Goal: Task Accomplishment & Management: Manage account settings

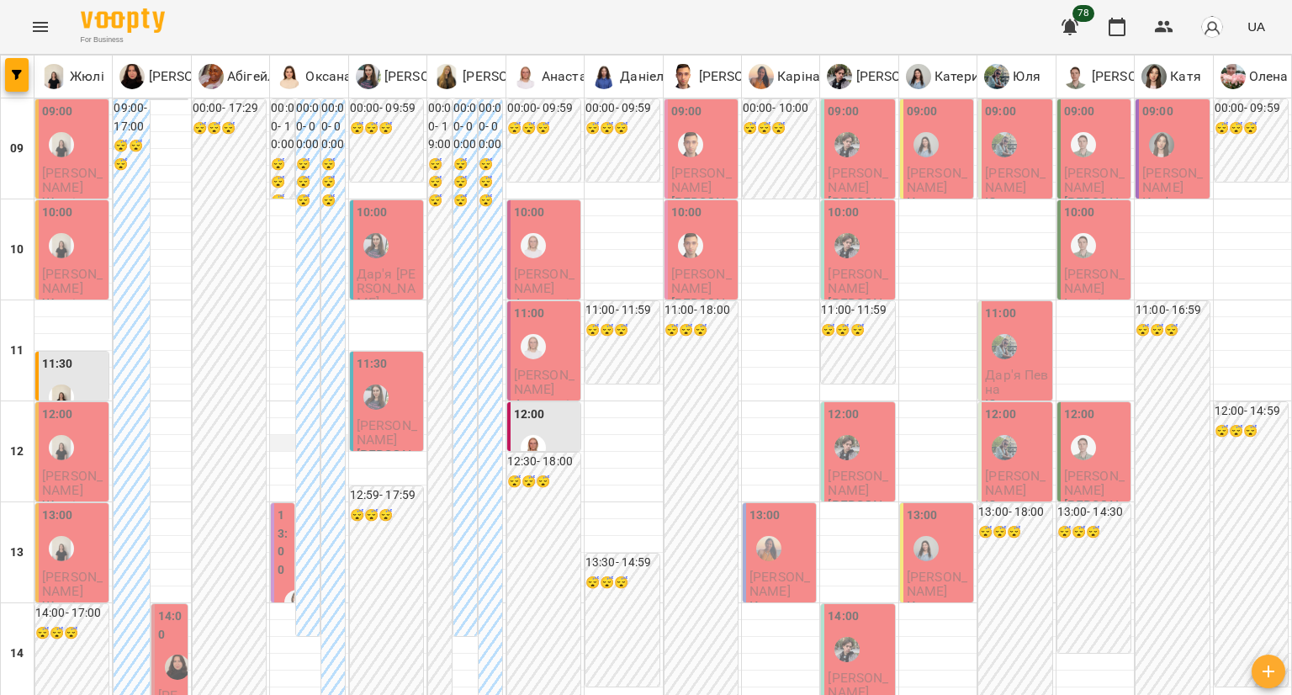
scroll to position [168, 0]
click at [167, 607] on label "14:00" at bounding box center [171, 625] width 26 height 36
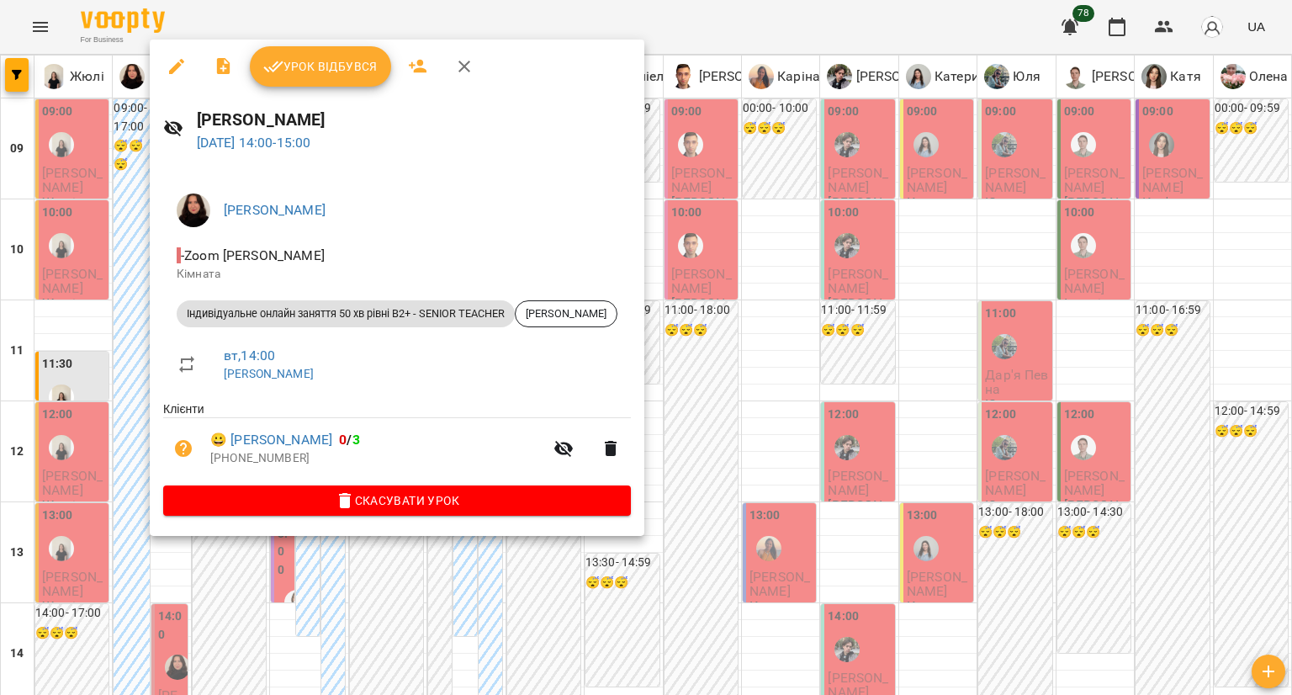
click at [87, 517] on div at bounding box center [646, 347] width 1292 height 695
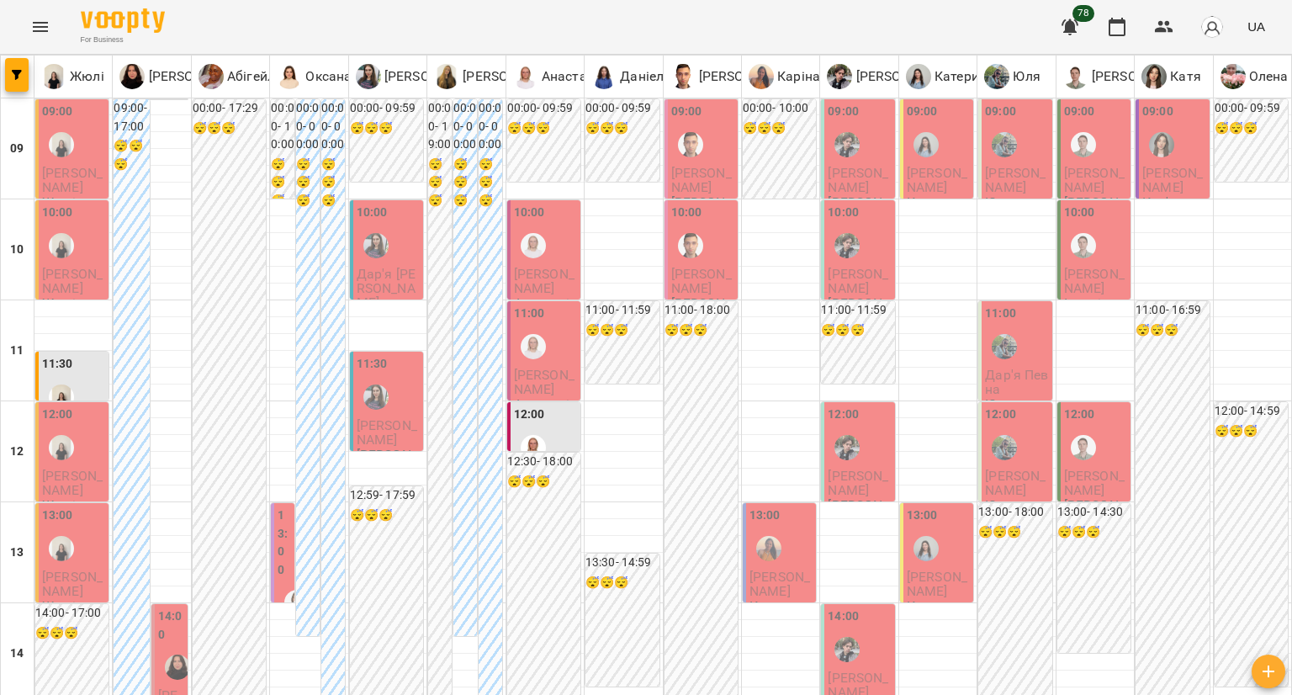
type input "**********"
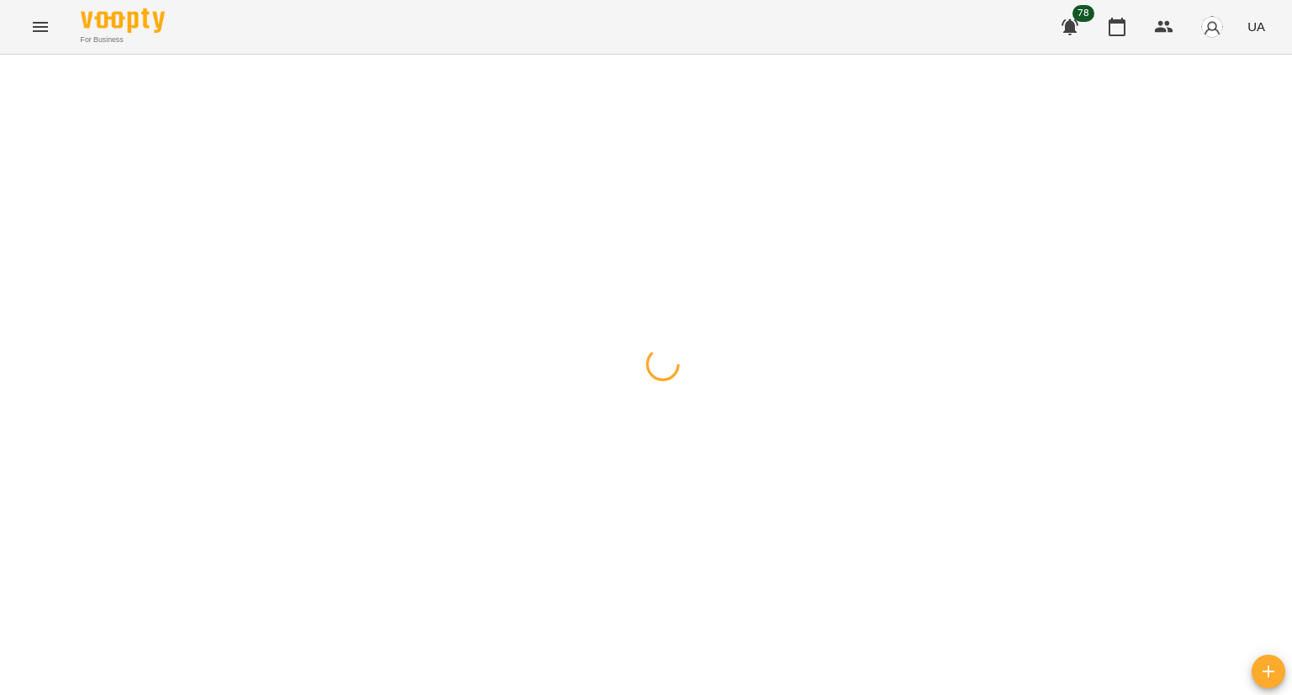
click at [744, 55] on div at bounding box center [646, 55] width 1292 height 0
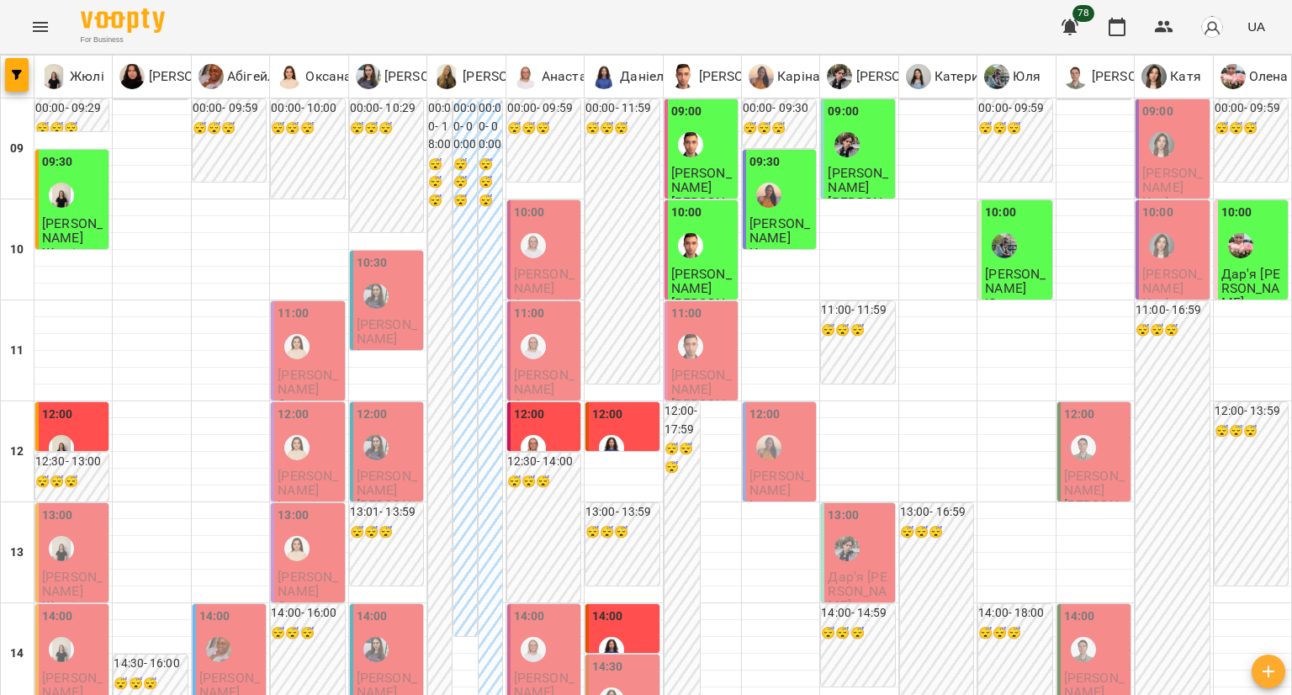
click at [1171, 162] on div "09:00" at bounding box center [1173, 133] width 63 height 61
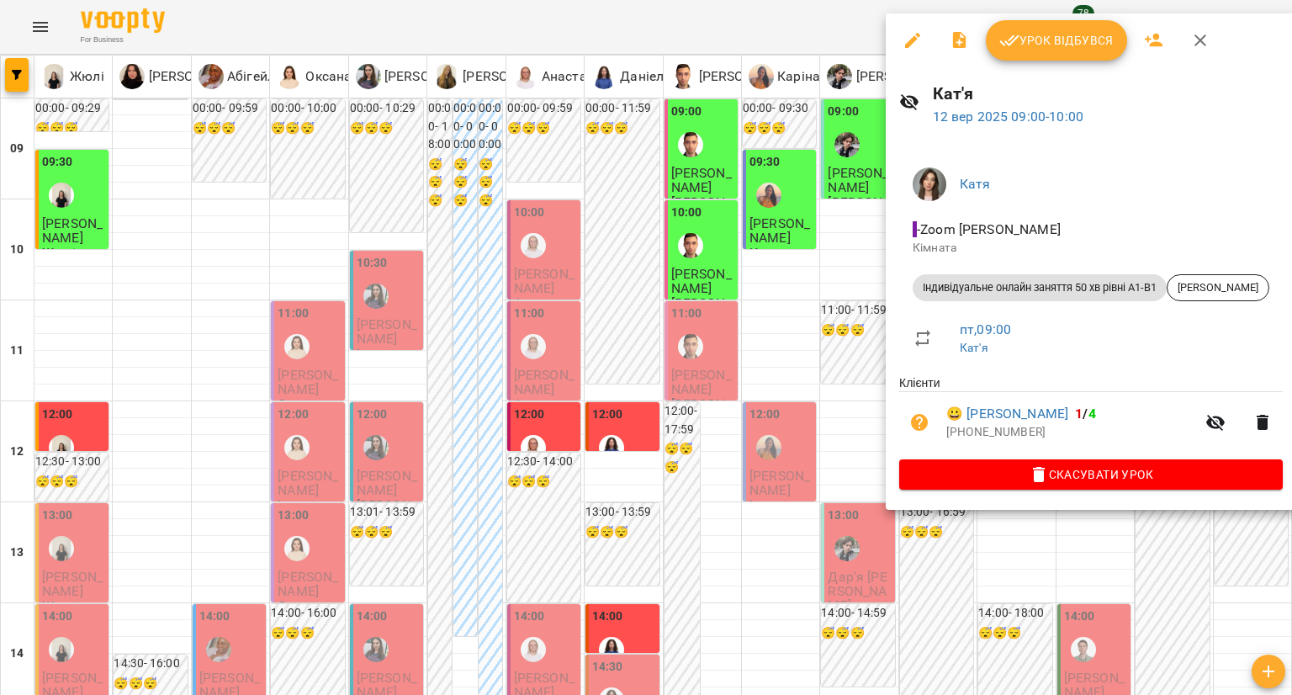
click at [1033, 50] on button "Урок відбувся" at bounding box center [1056, 40] width 141 height 40
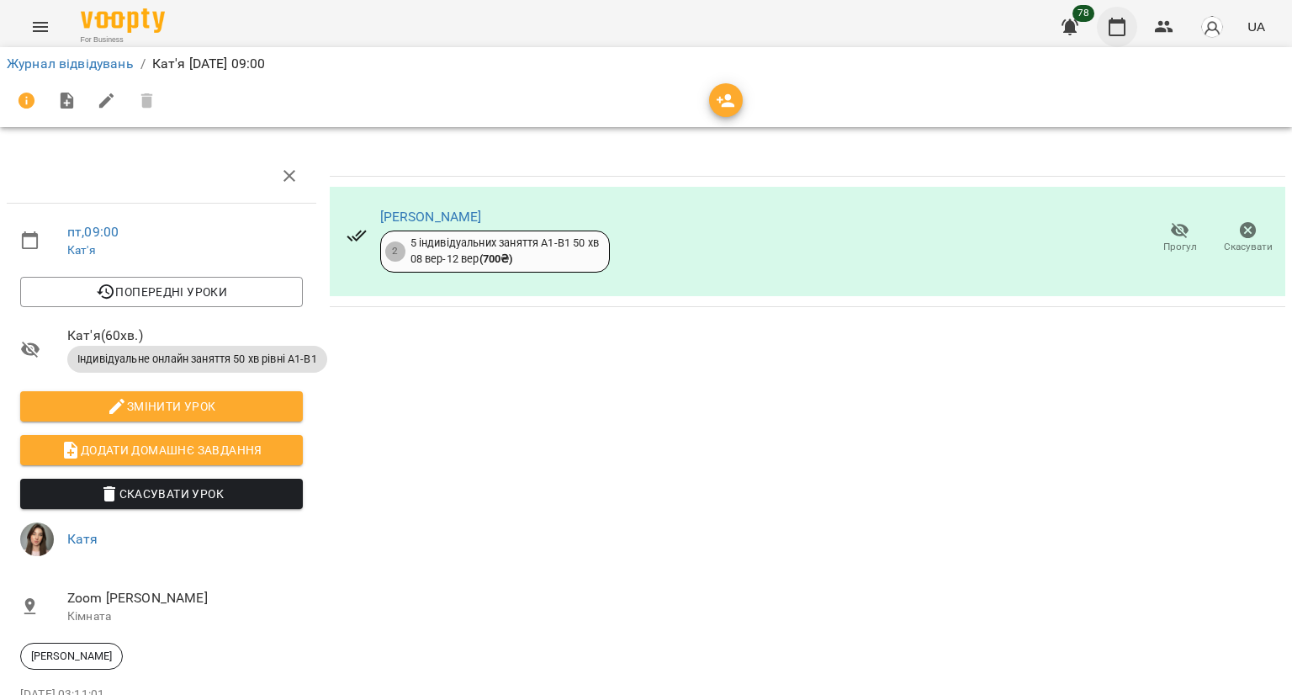
click at [1120, 35] on icon "button" at bounding box center [1117, 27] width 17 height 19
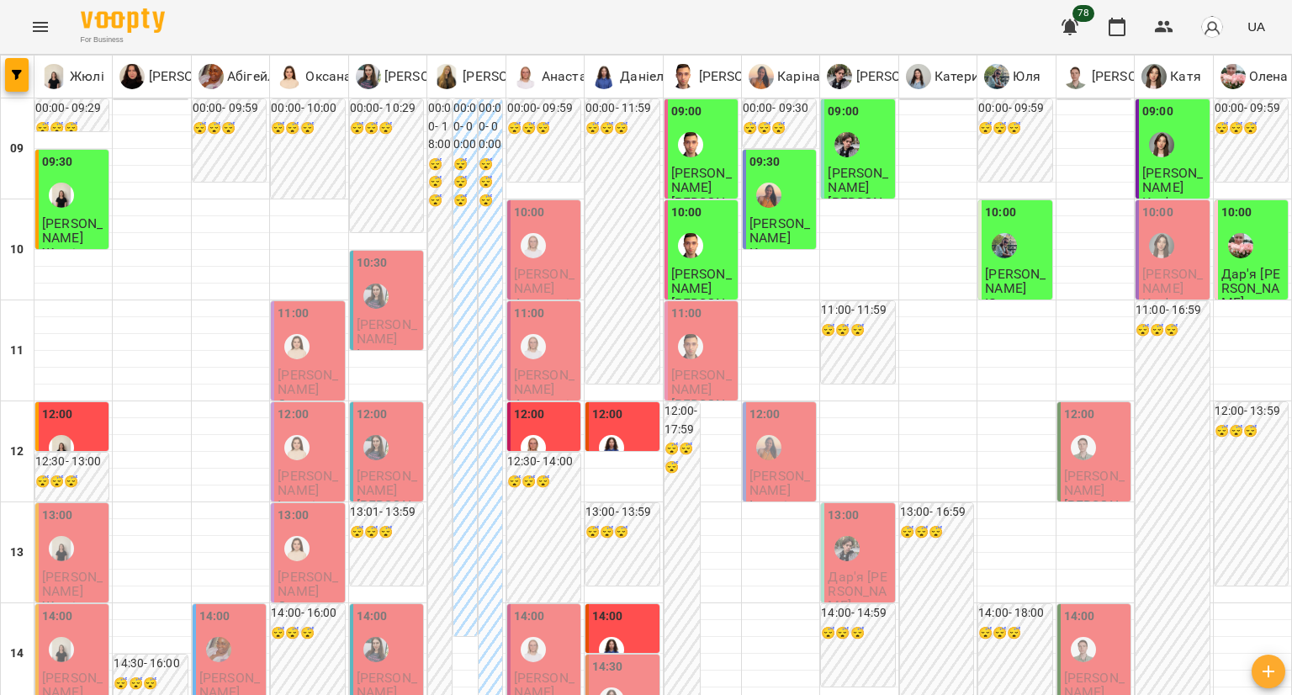
click at [1184, 241] on div "10:00" at bounding box center [1173, 234] width 63 height 61
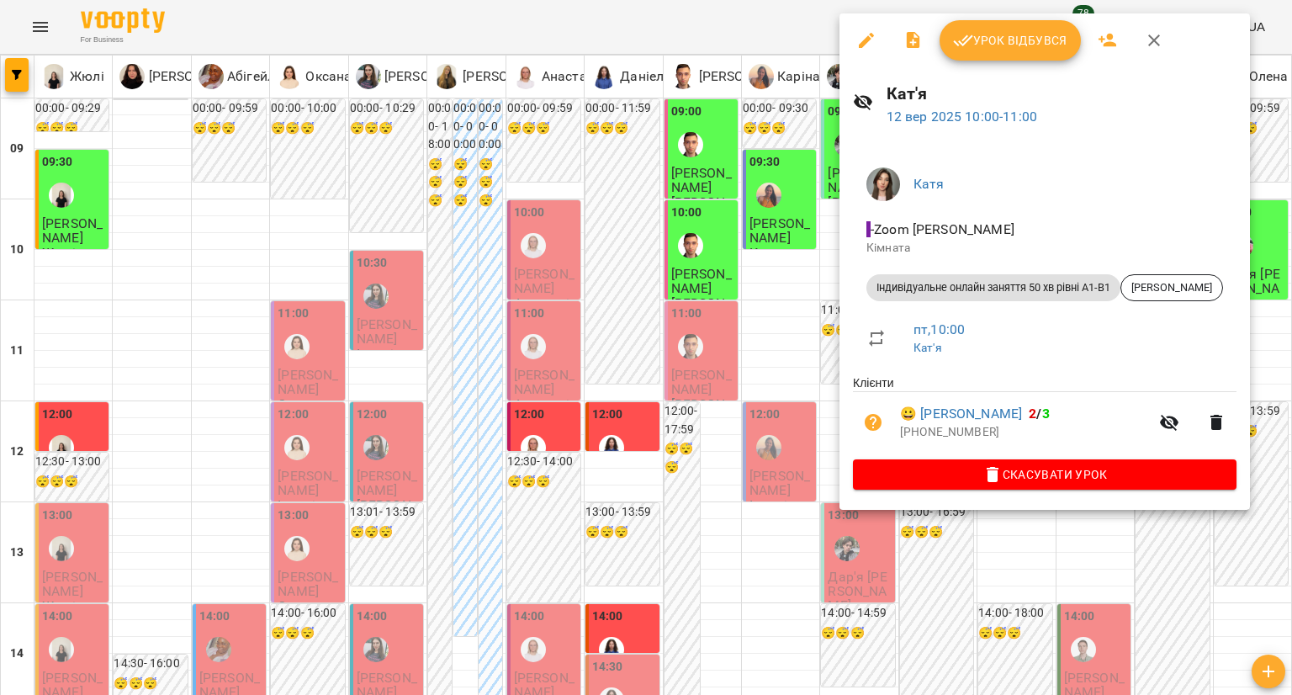
click at [1052, 52] on button "Урок відбувся" at bounding box center [1010, 40] width 141 height 40
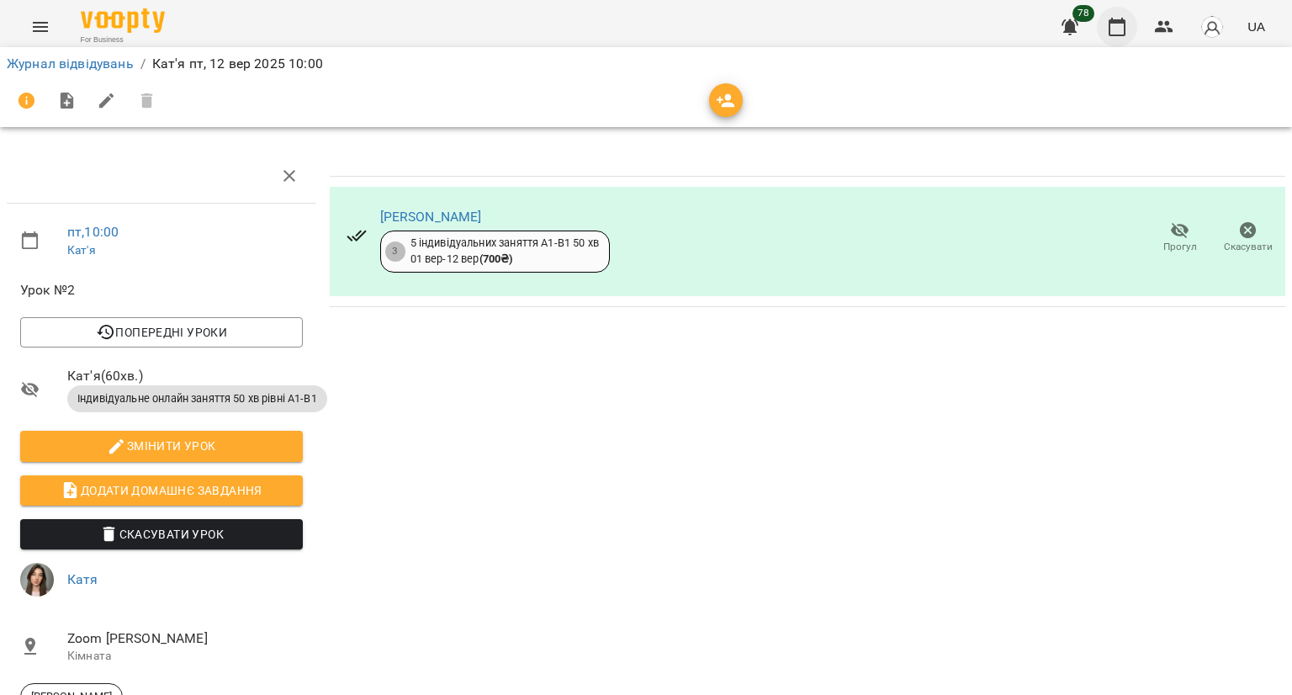
click at [1120, 30] on icon "button" at bounding box center [1117, 27] width 20 height 20
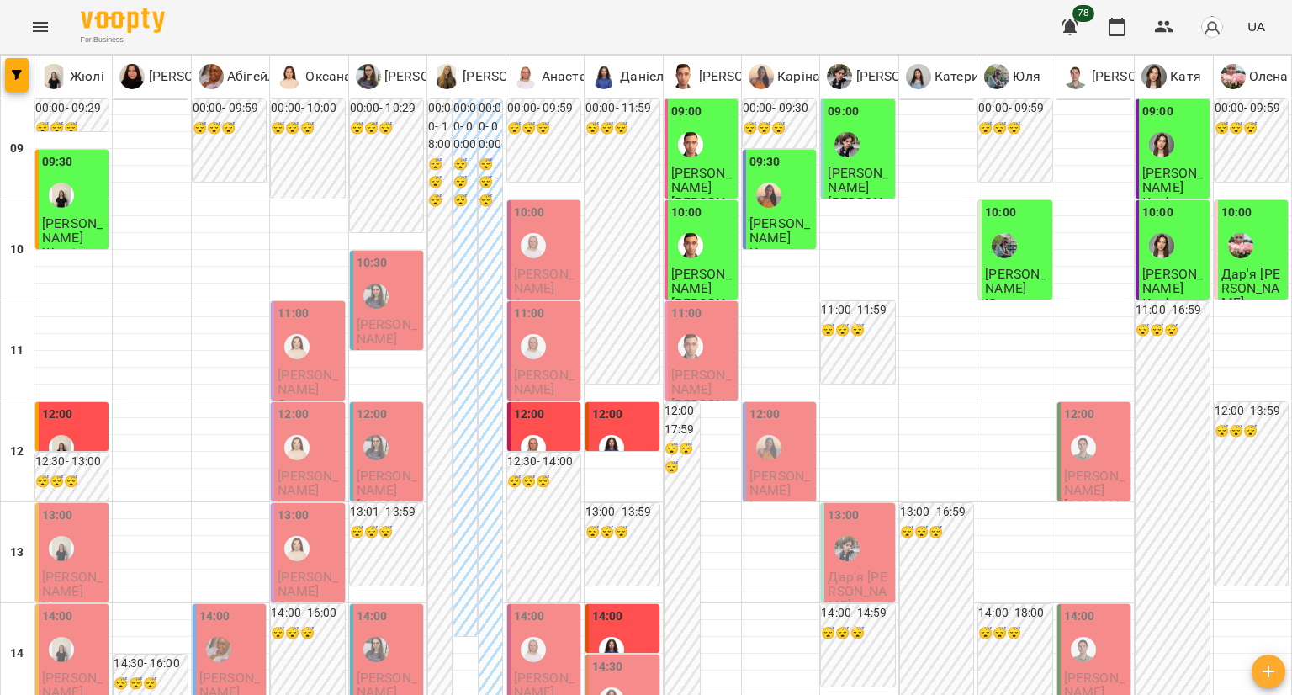
click at [691, 321] on label "11:00" at bounding box center [686, 314] width 31 height 19
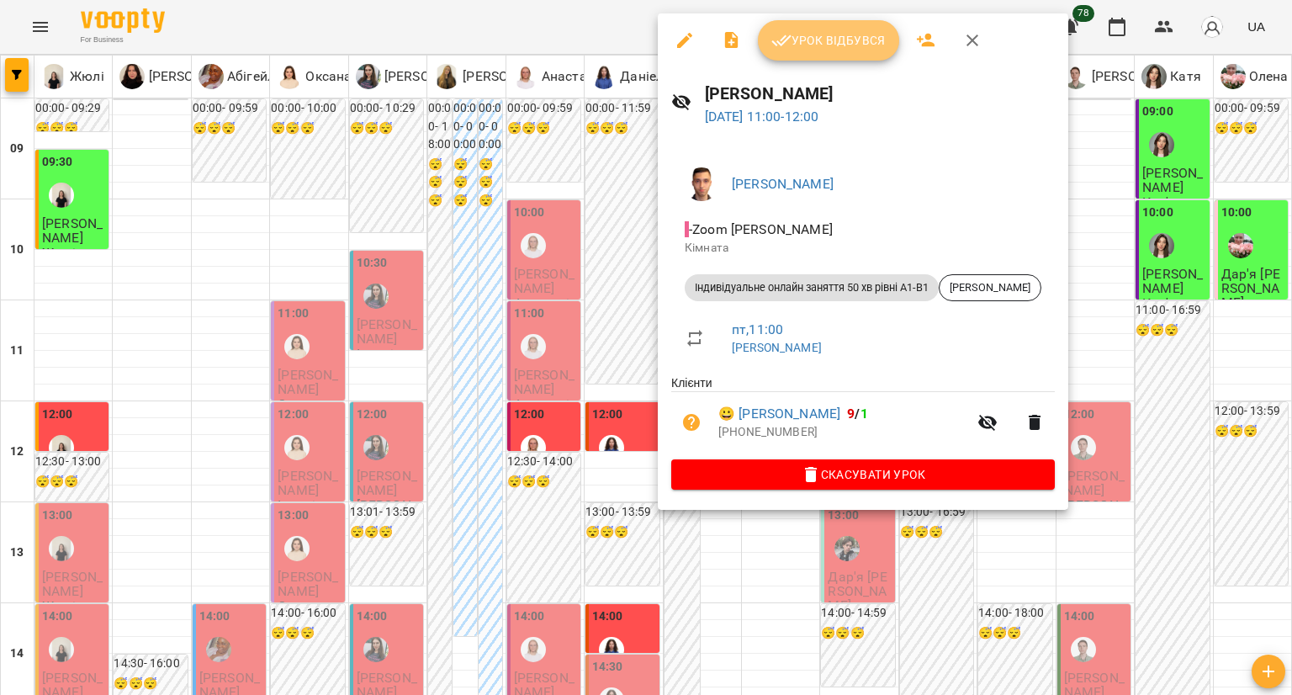
click at [799, 42] on span "Урок відбувся" at bounding box center [828, 40] width 114 height 20
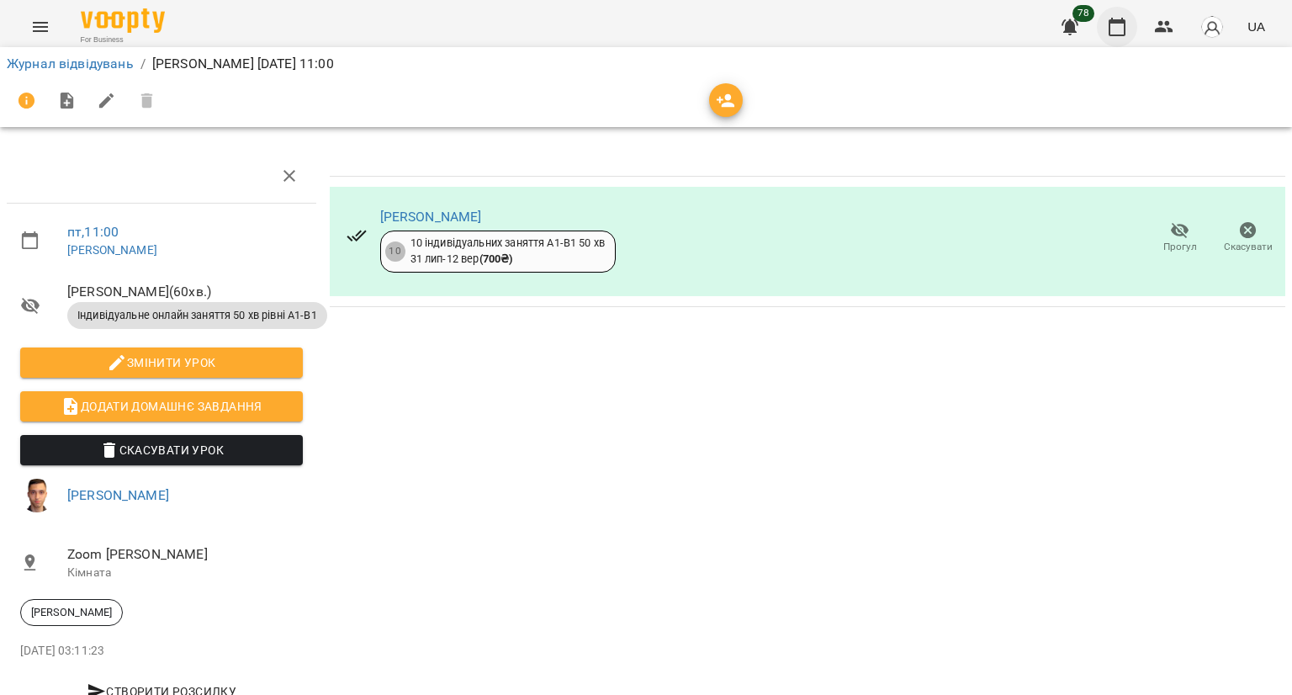
click at [1120, 13] on button "button" at bounding box center [1117, 27] width 40 height 40
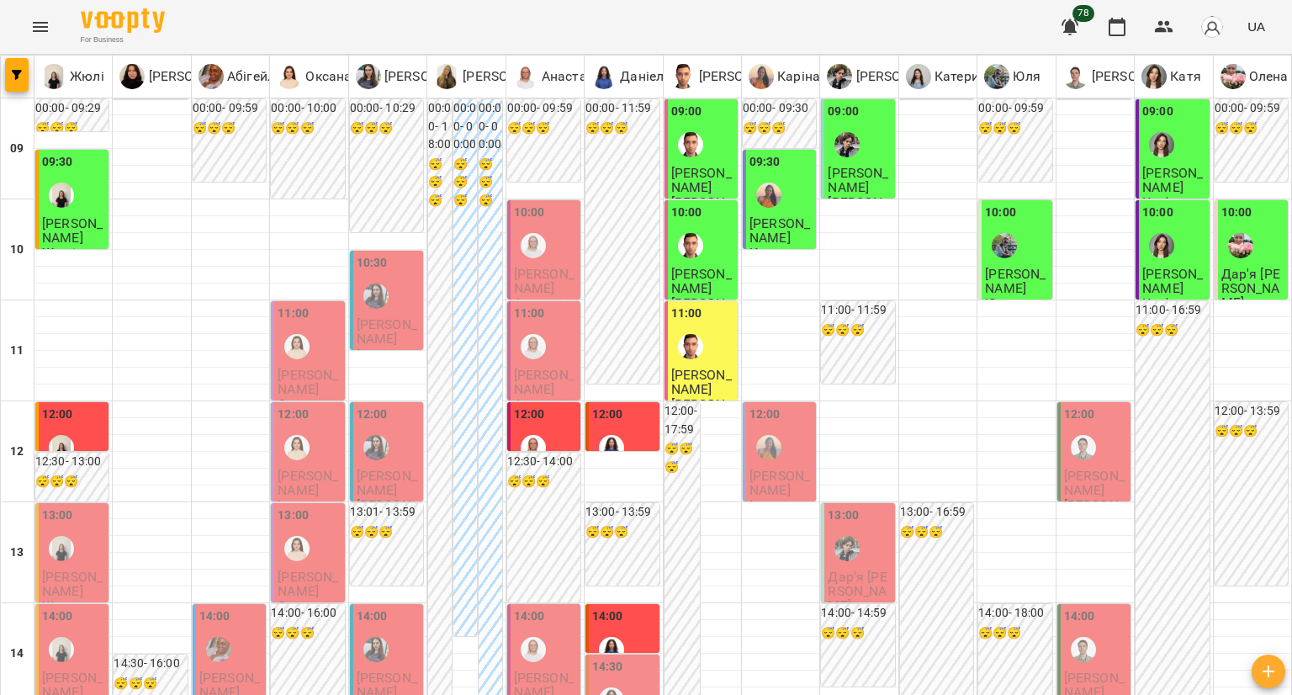
scroll to position [841, 0]
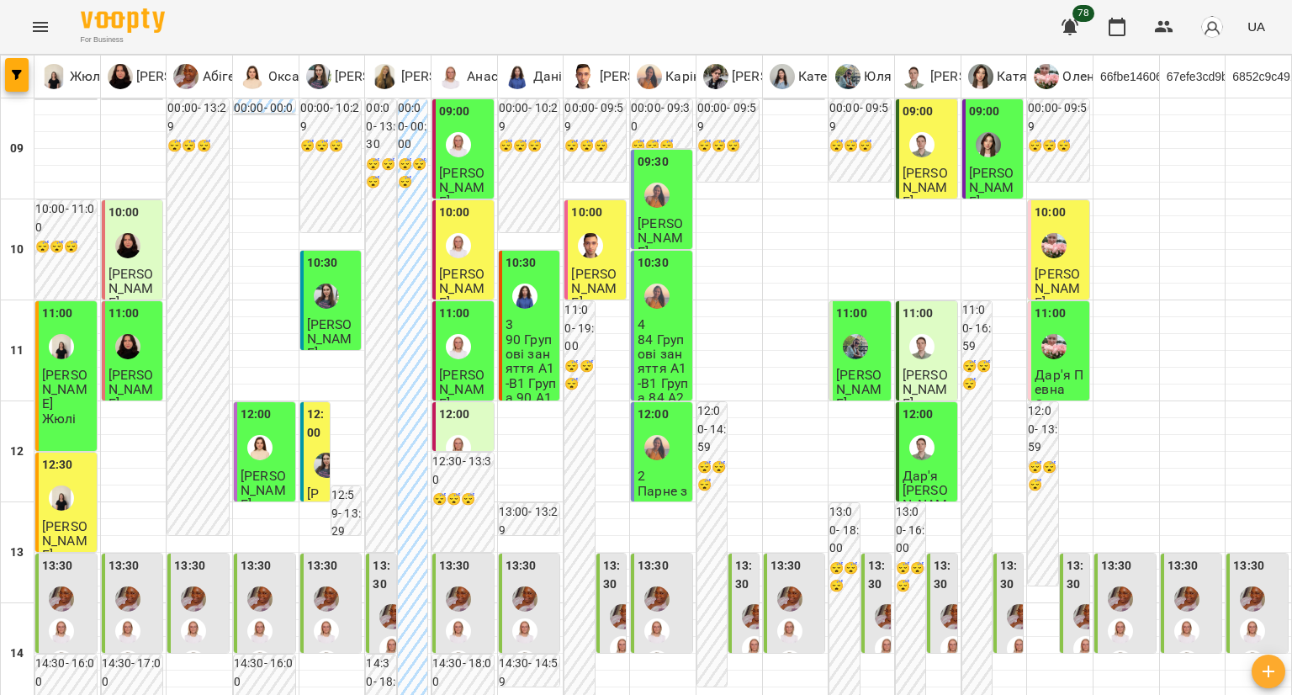
scroll to position [929, 0]
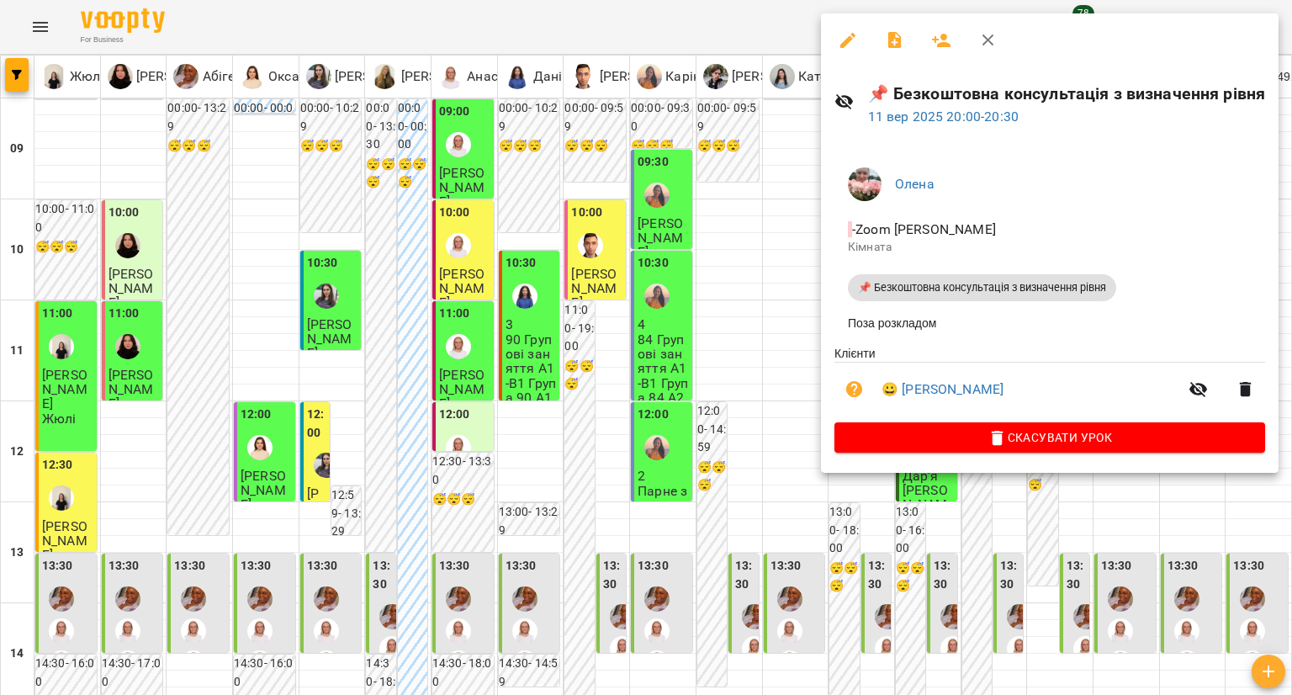
click at [865, 388] on button "button" at bounding box center [854, 389] width 40 height 40
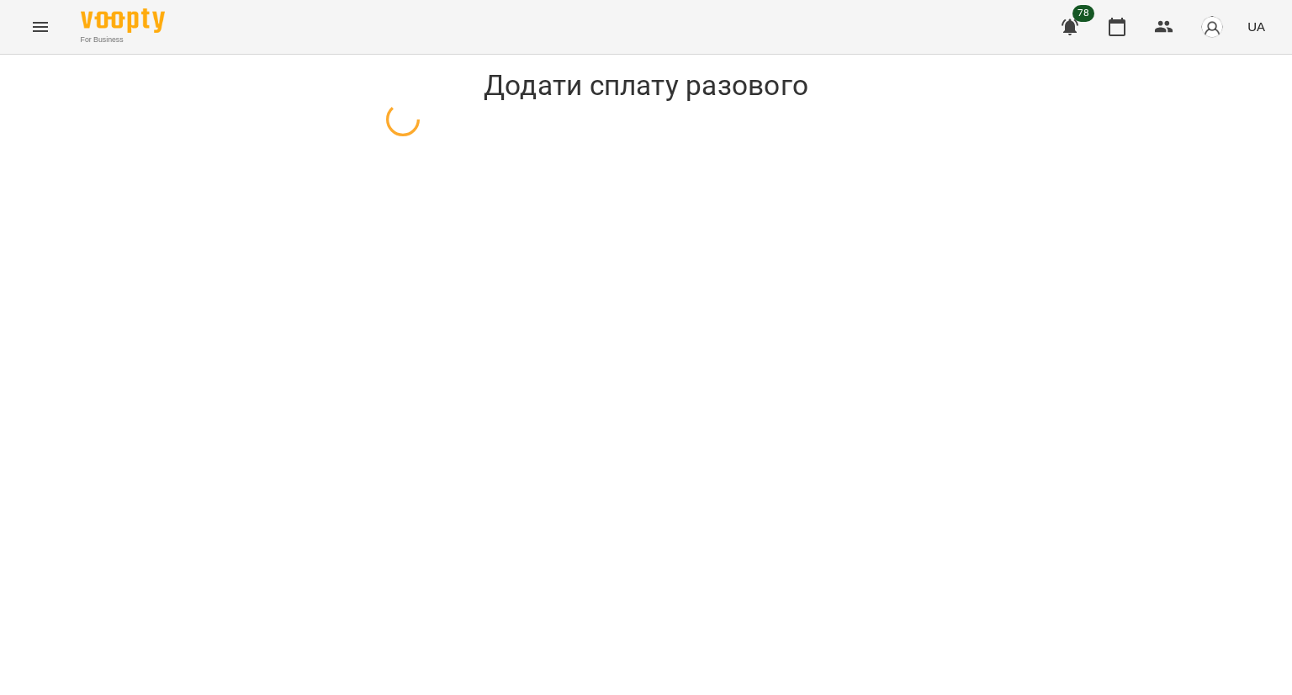
select select "**********"
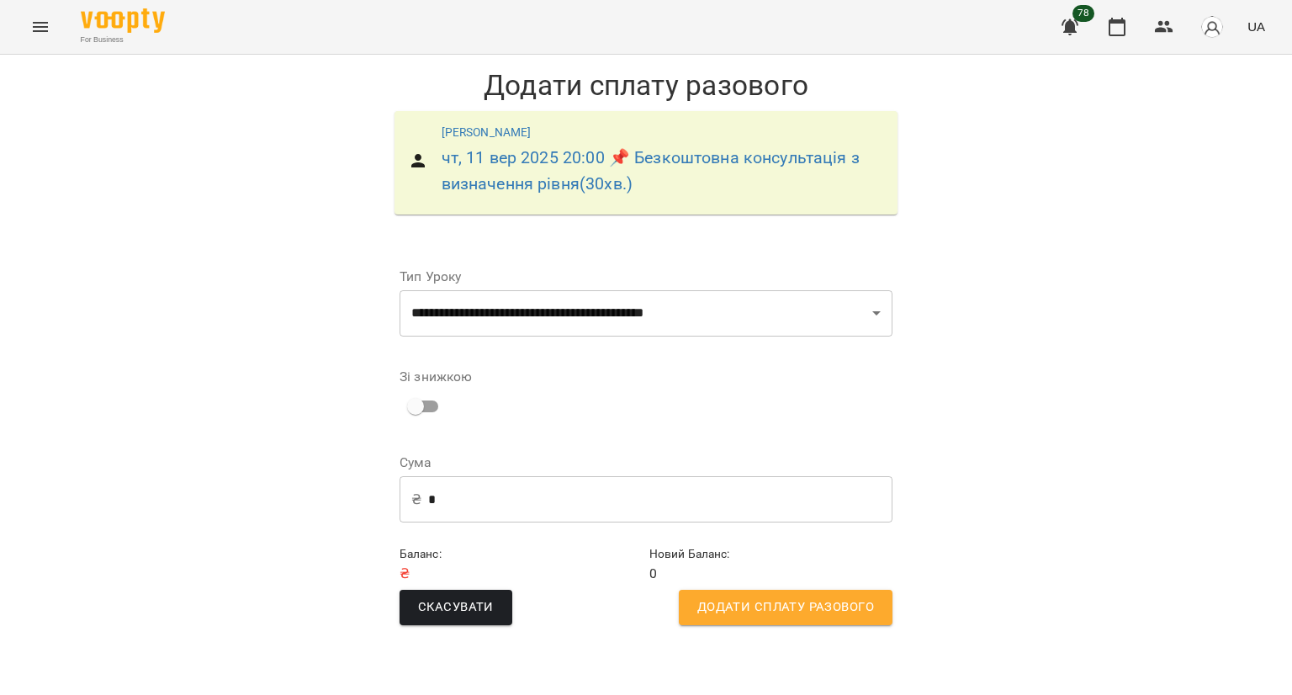
click at [868, 604] on span "Додати сплату разового" at bounding box center [785, 607] width 177 height 22
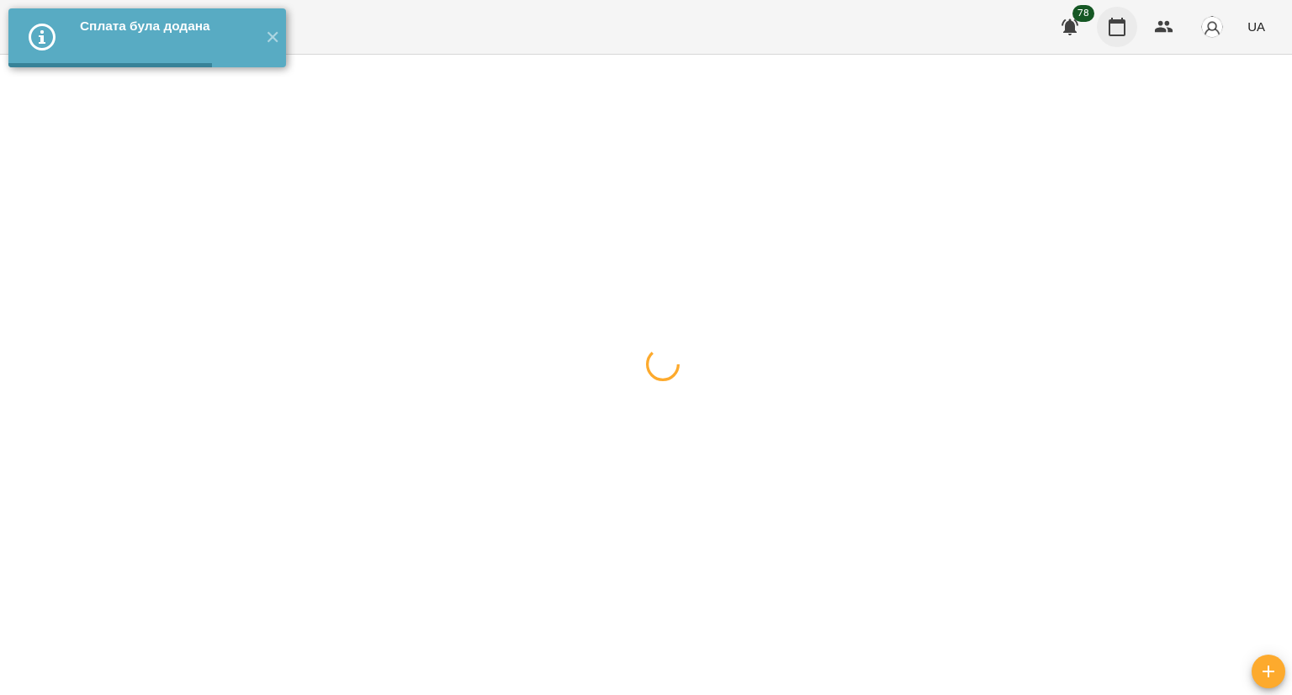
click at [1131, 24] on button "button" at bounding box center [1117, 27] width 40 height 40
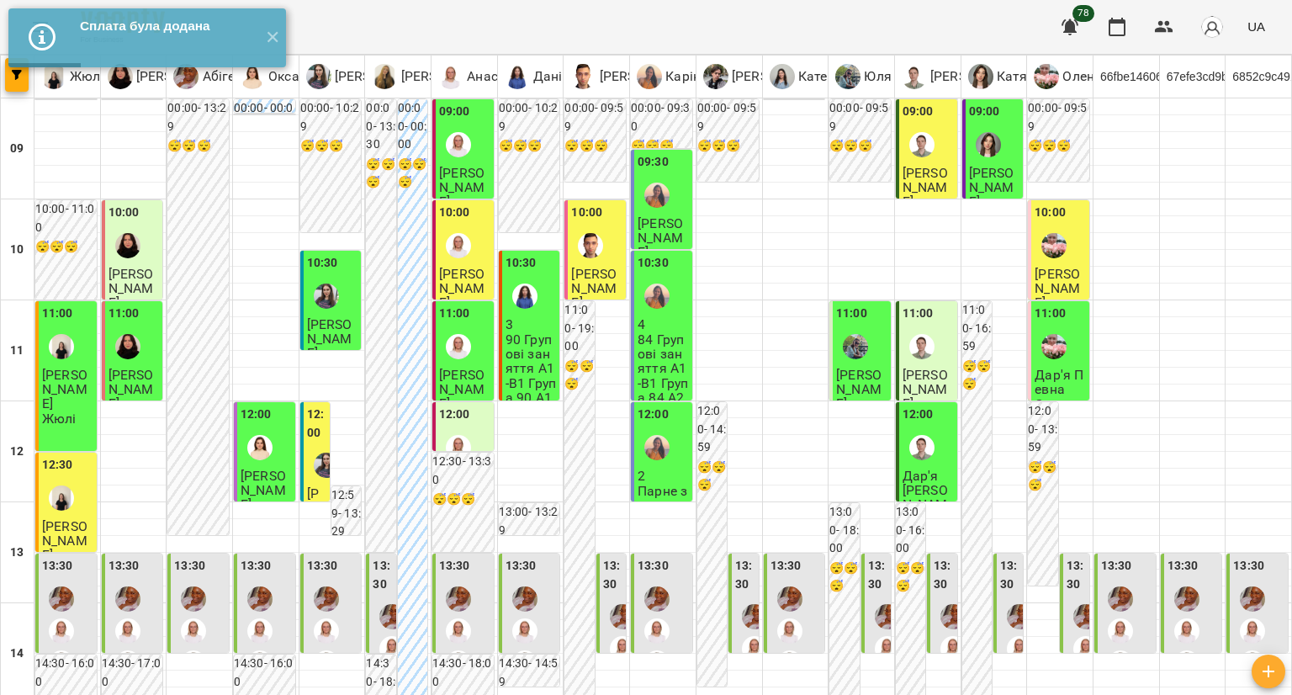
scroll to position [841, 0]
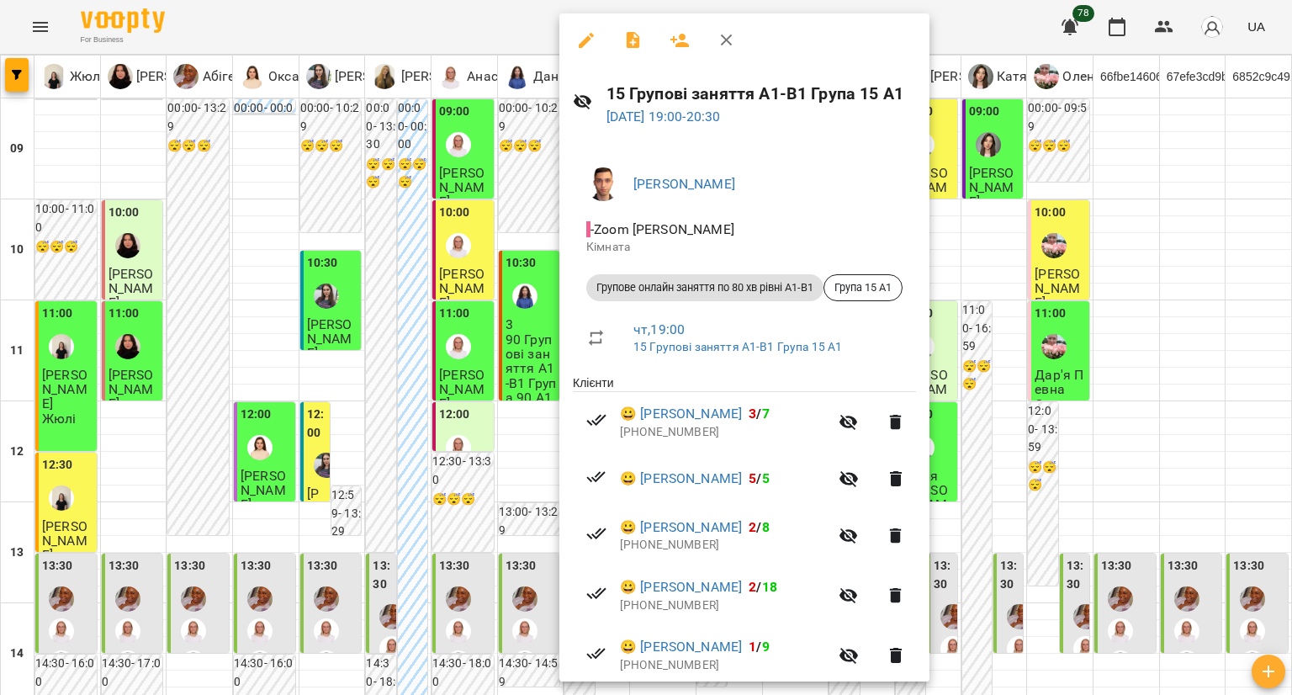
click at [513, 517] on div at bounding box center [646, 347] width 1292 height 695
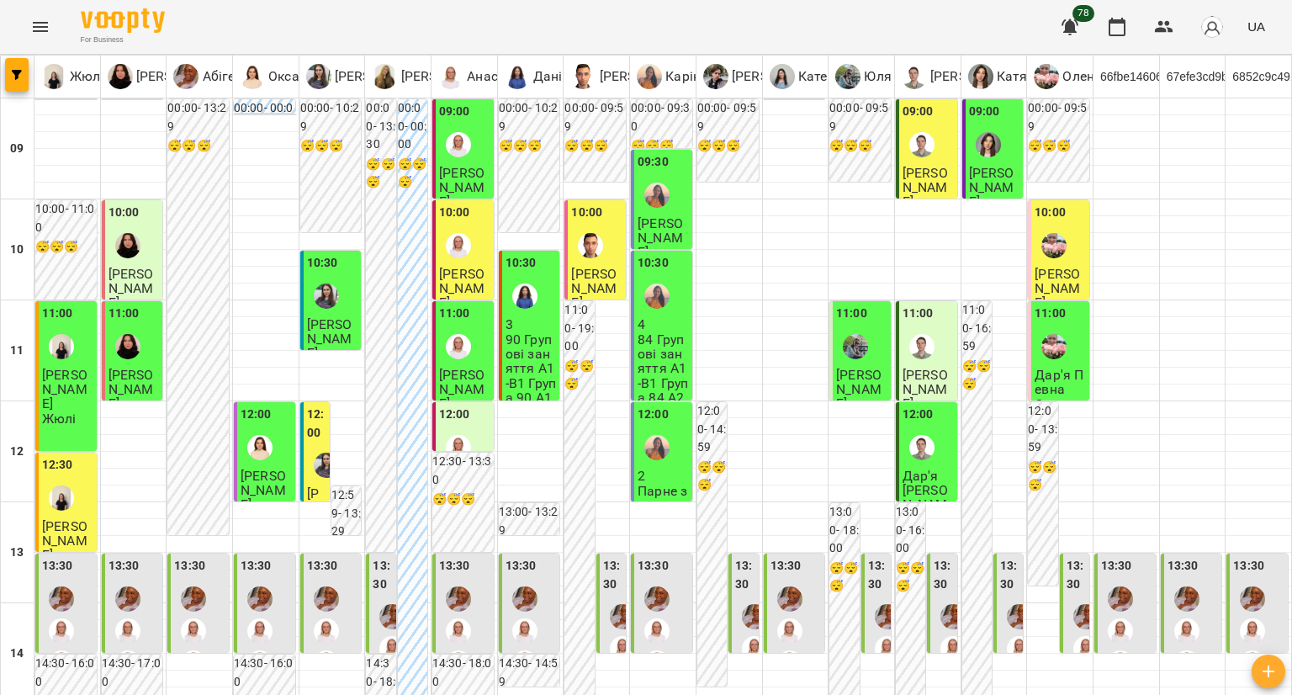
scroll to position [757, 0]
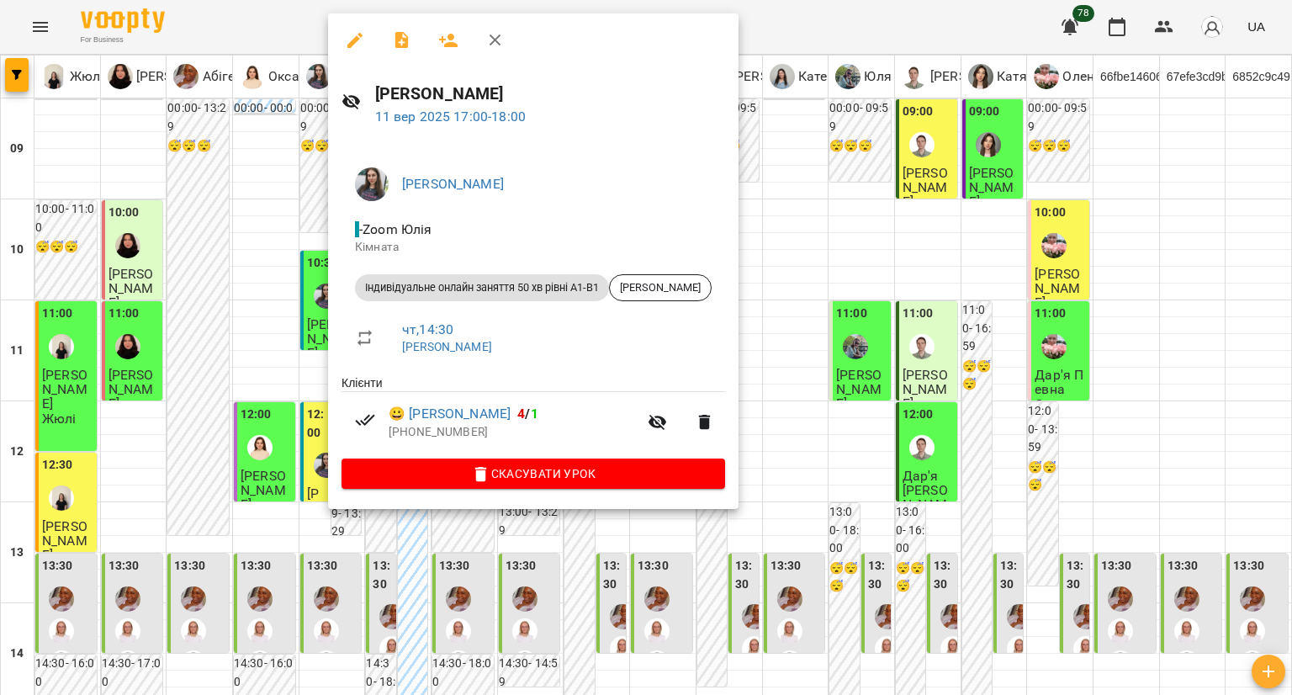
click at [288, 209] on div at bounding box center [646, 347] width 1292 height 695
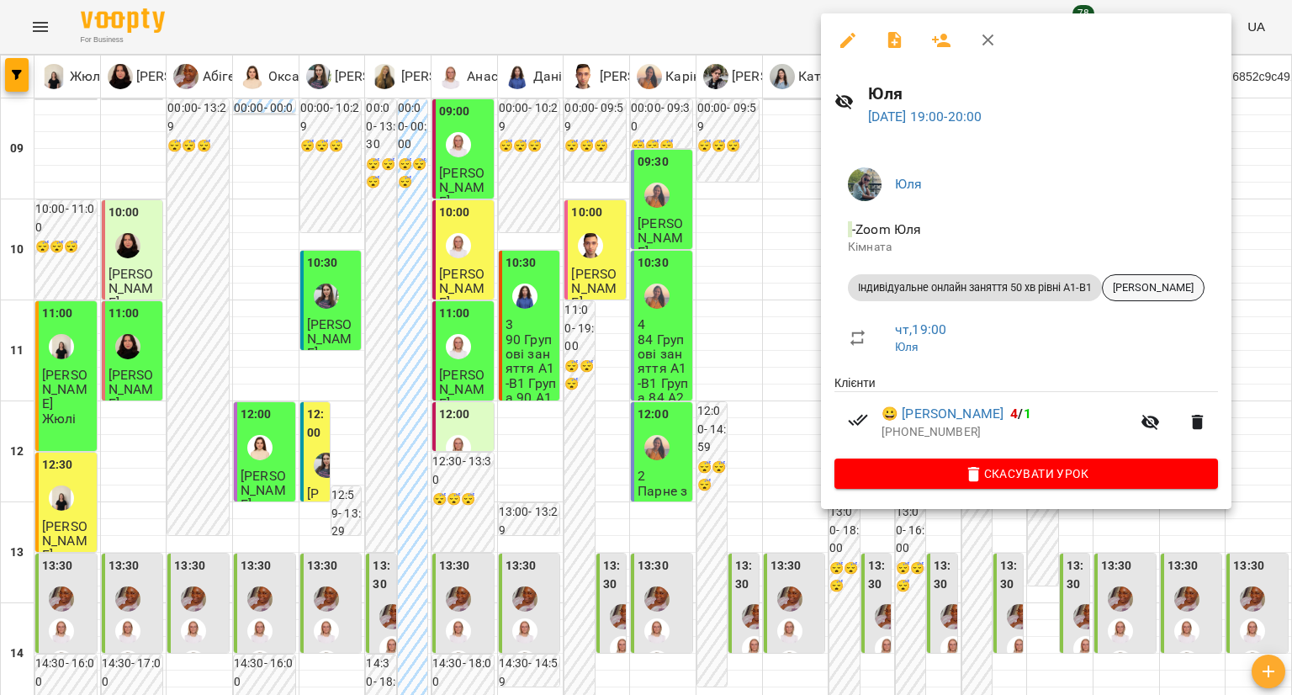
click at [1179, 281] on span "[PERSON_NAME]" at bounding box center [1153, 287] width 101 height 15
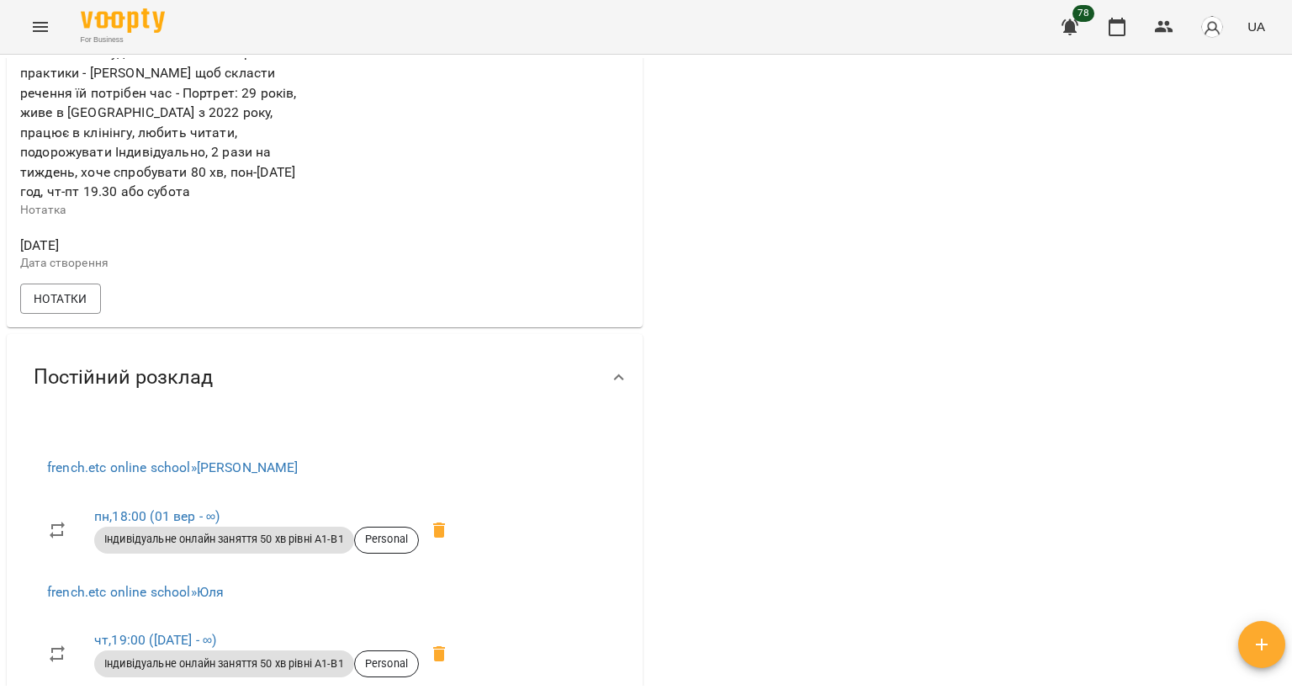
scroll to position [757, 0]
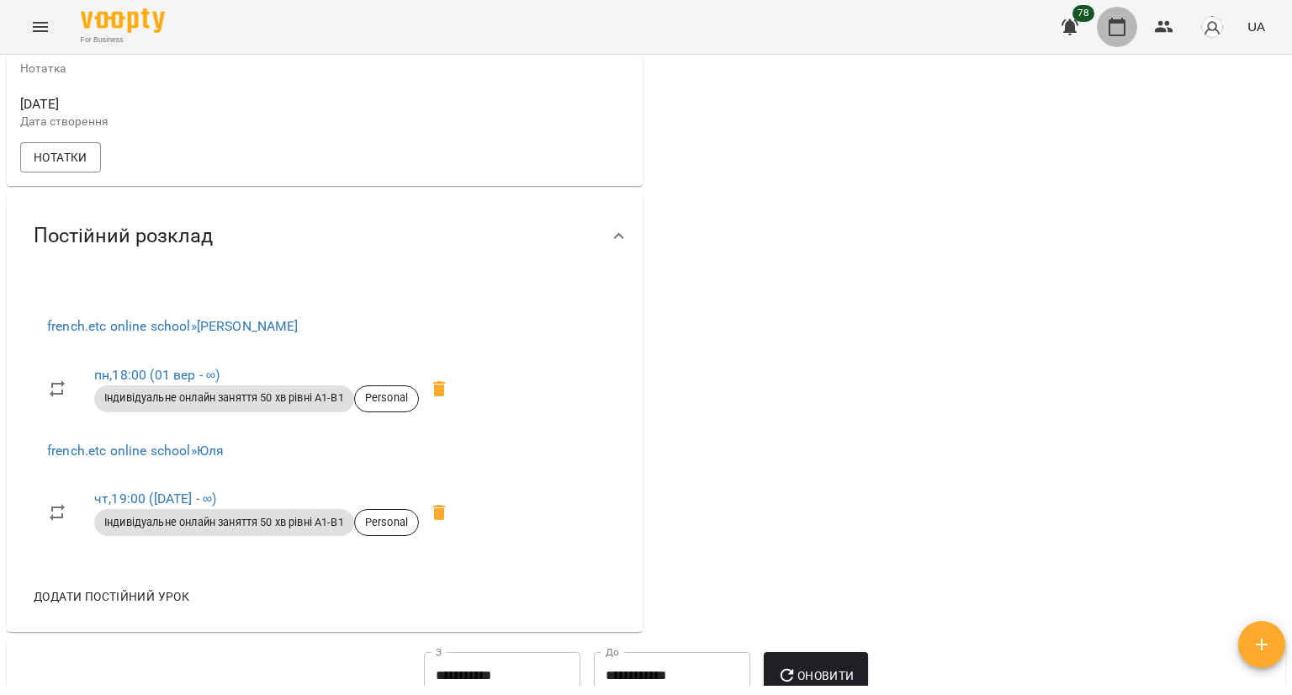
click at [1102, 14] on button "button" at bounding box center [1117, 27] width 40 height 40
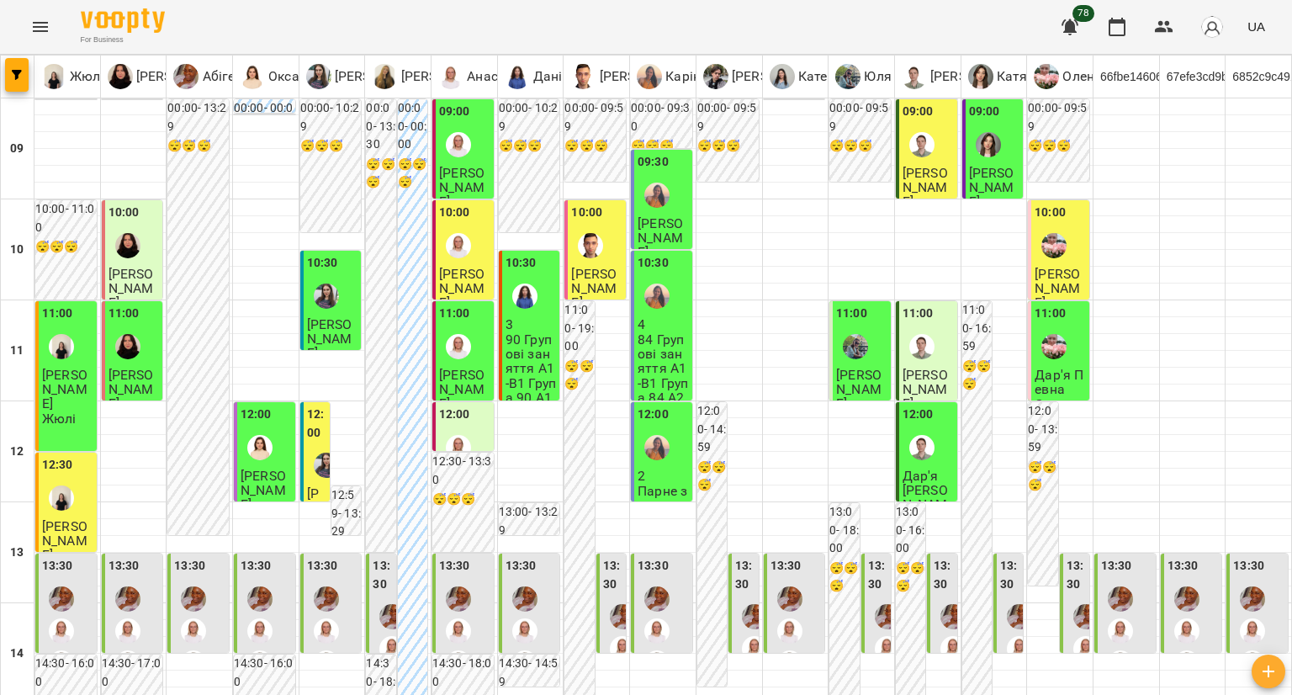
scroll to position [929, 0]
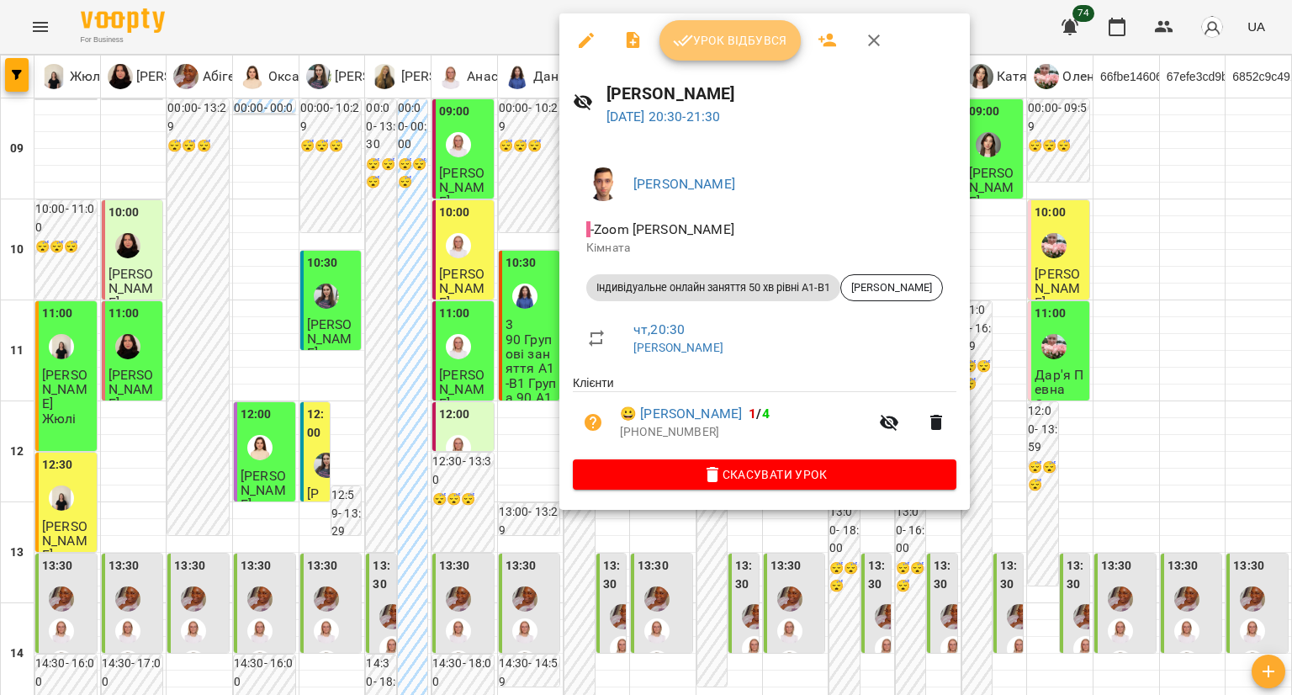
click at [706, 48] on span "Урок відбувся" at bounding box center [730, 40] width 114 height 20
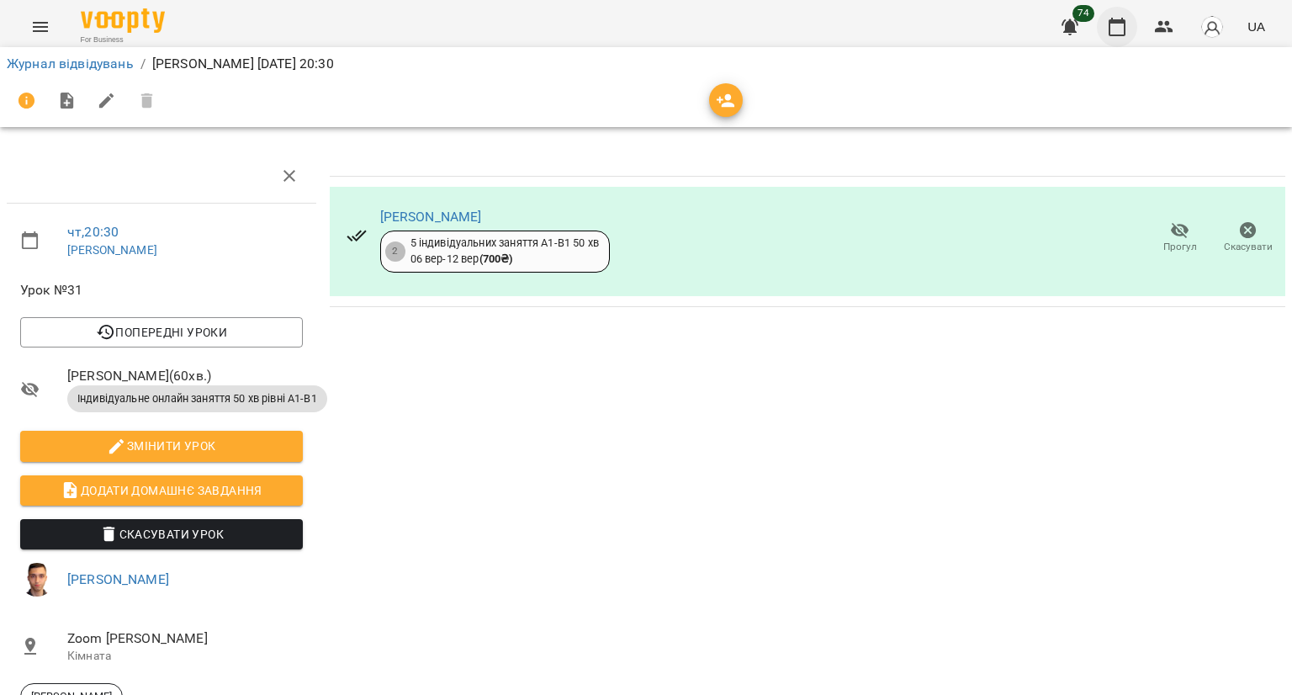
click at [1117, 14] on button "button" at bounding box center [1117, 27] width 40 height 40
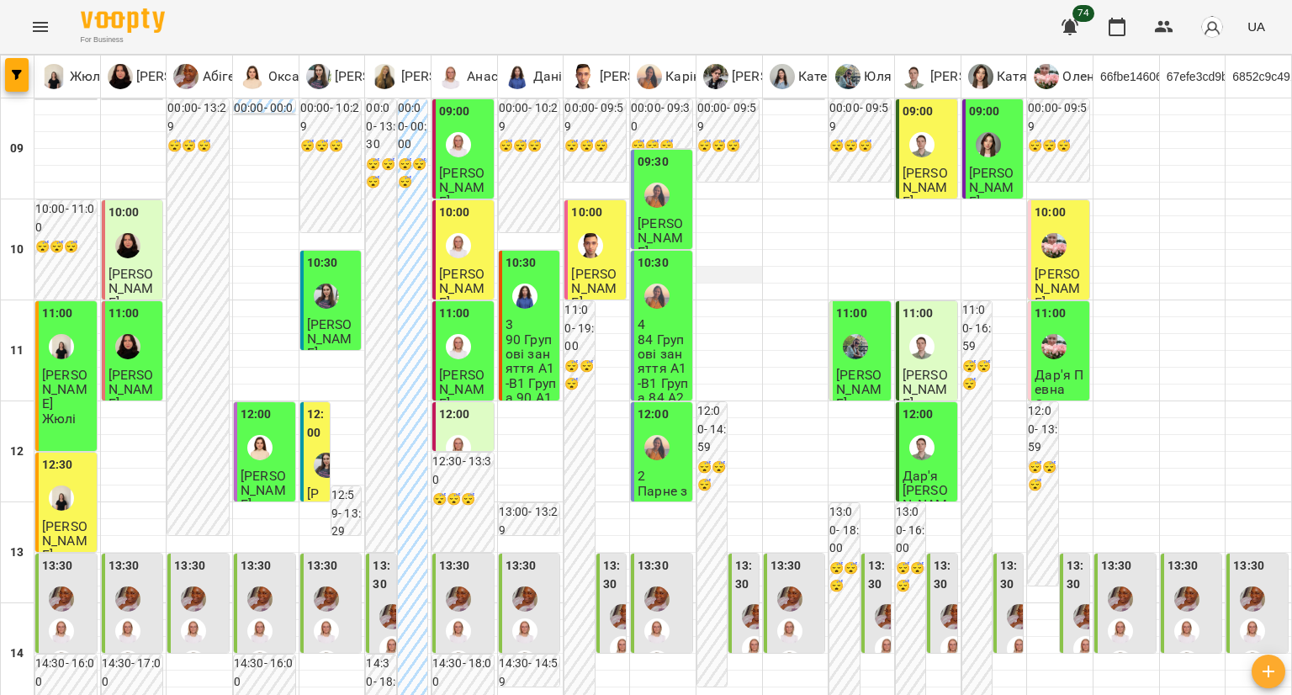
scroll to position [757, 0]
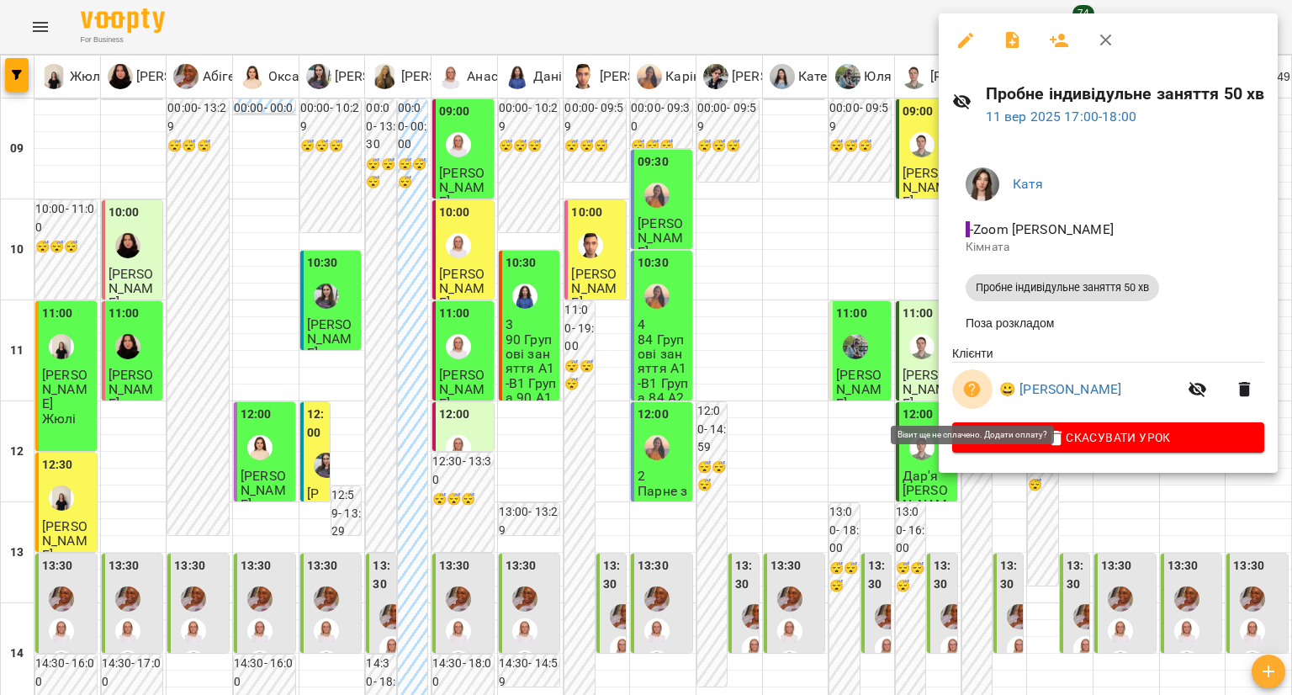
click at [988, 396] on button "button" at bounding box center [972, 389] width 40 height 40
select select "**********"
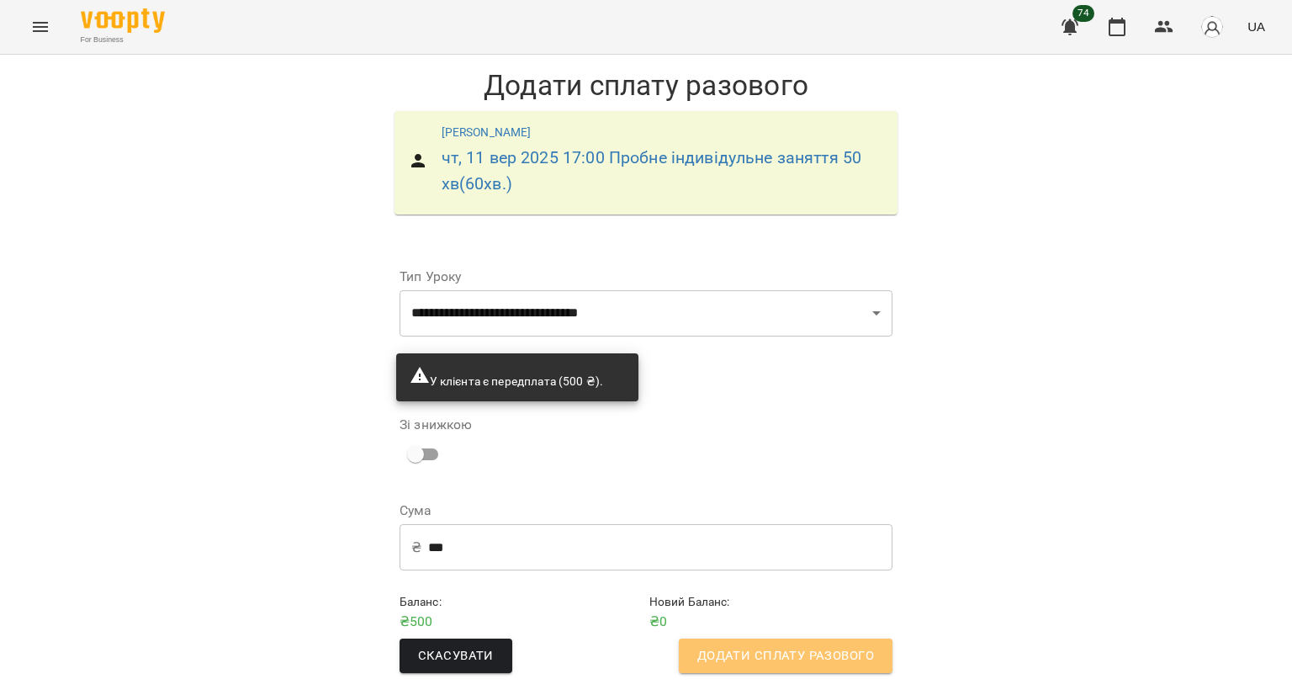
click at [727, 659] on span "Додати сплату разового" at bounding box center [785, 656] width 177 height 22
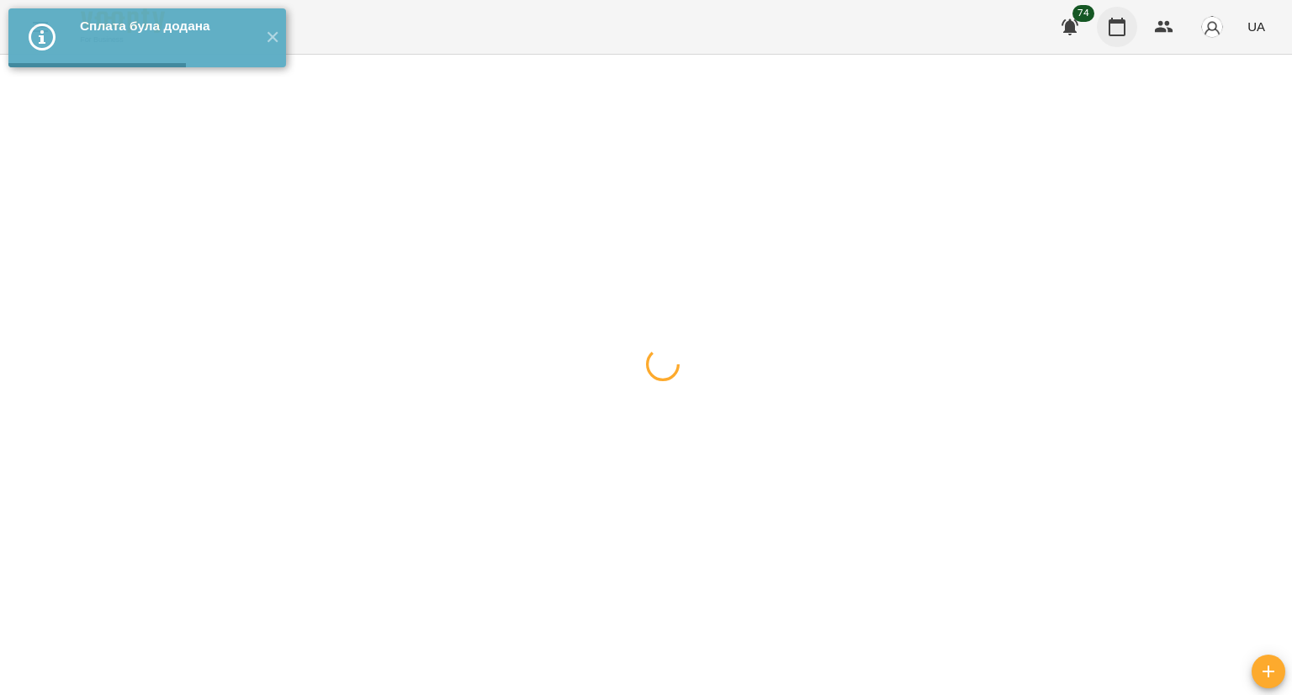
click at [1099, 24] on button "button" at bounding box center [1117, 27] width 40 height 40
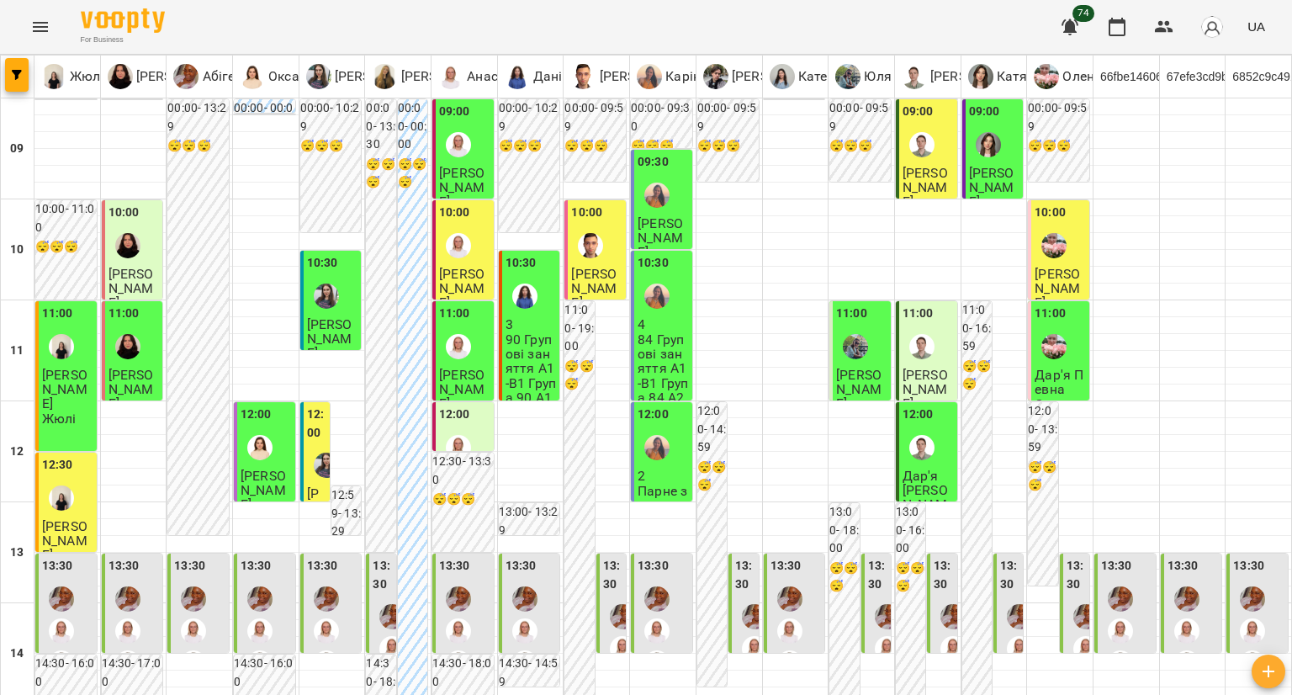
type input "**********"
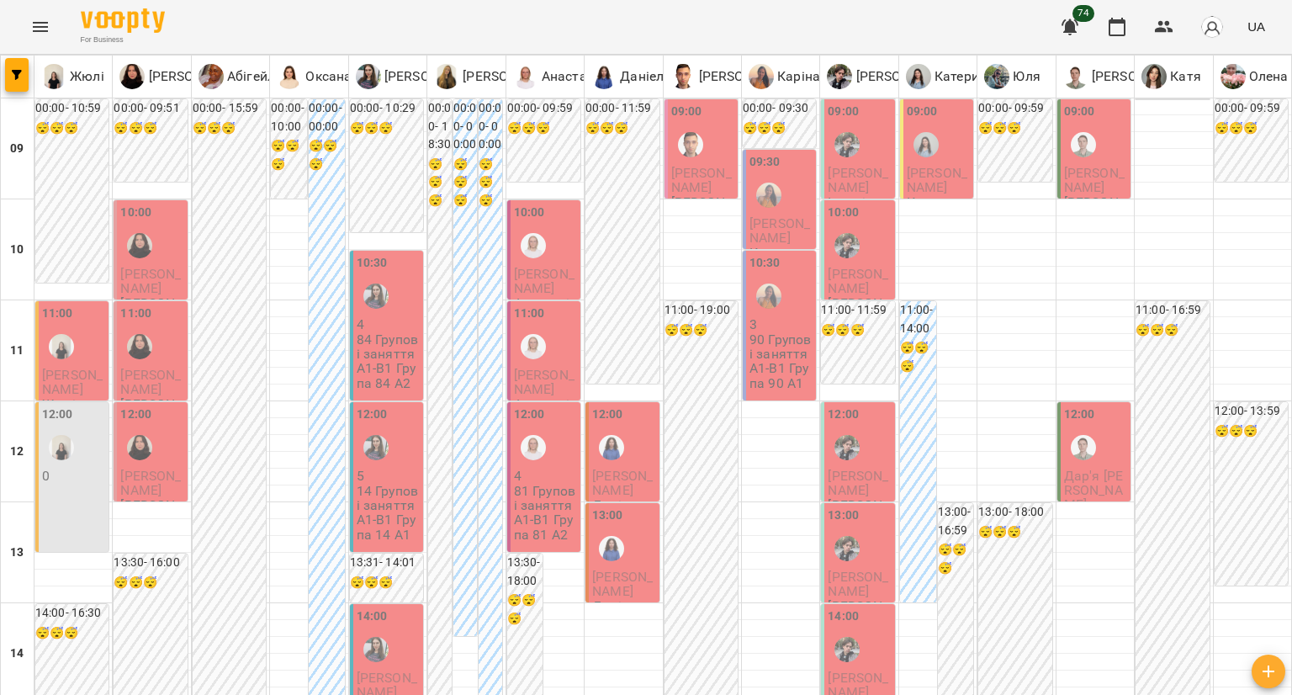
type input "**********"
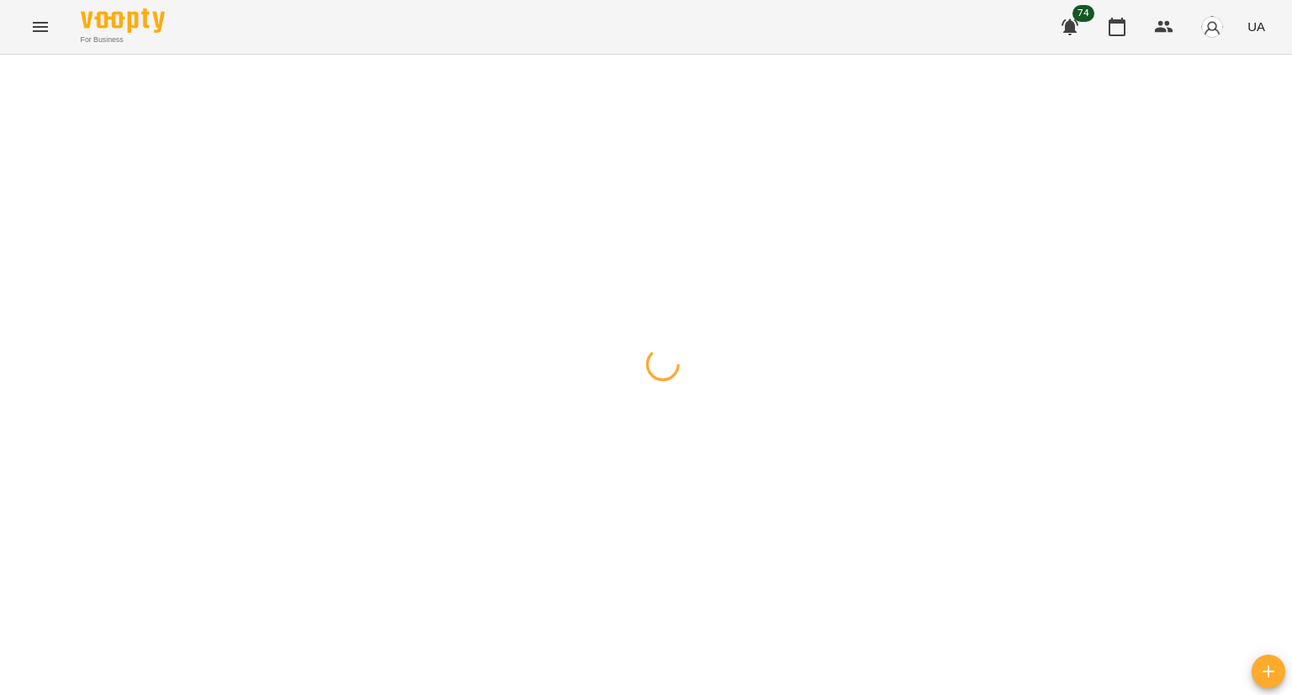
click at [21, 55] on div at bounding box center [646, 55] width 1292 height 0
click at [23, 55] on div at bounding box center [646, 55] width 1292 height 0
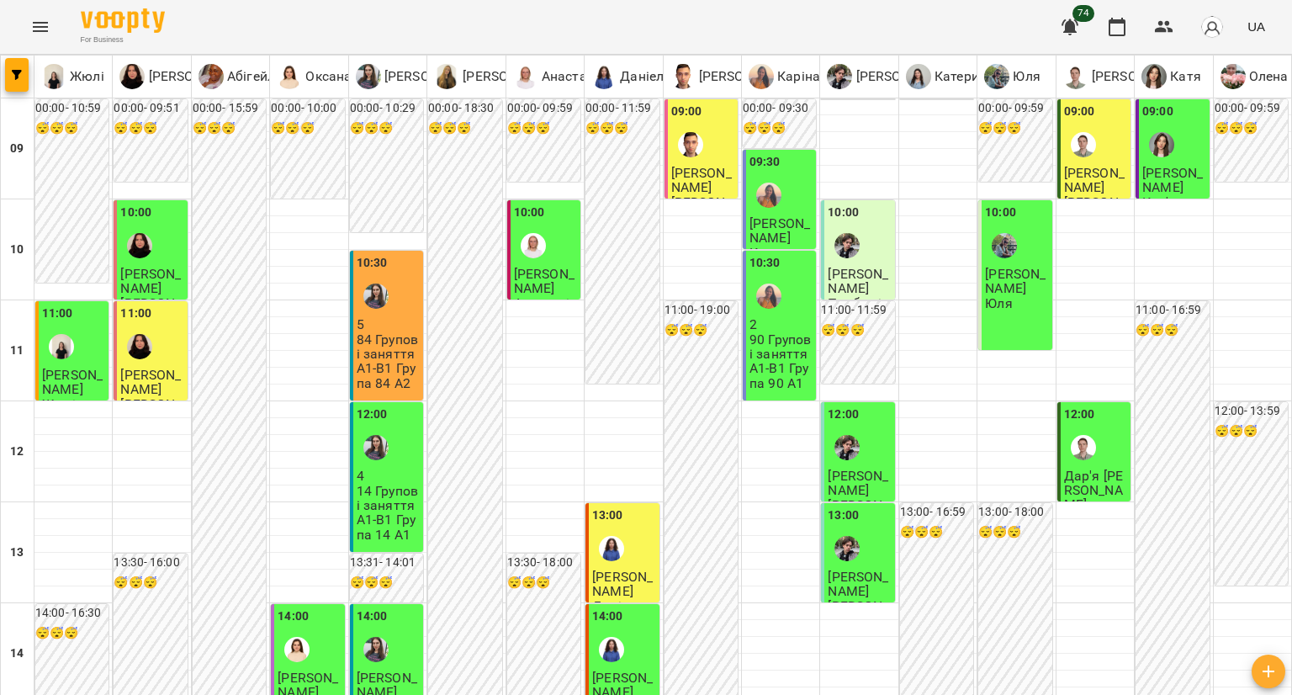
scroll to position [845, 0]
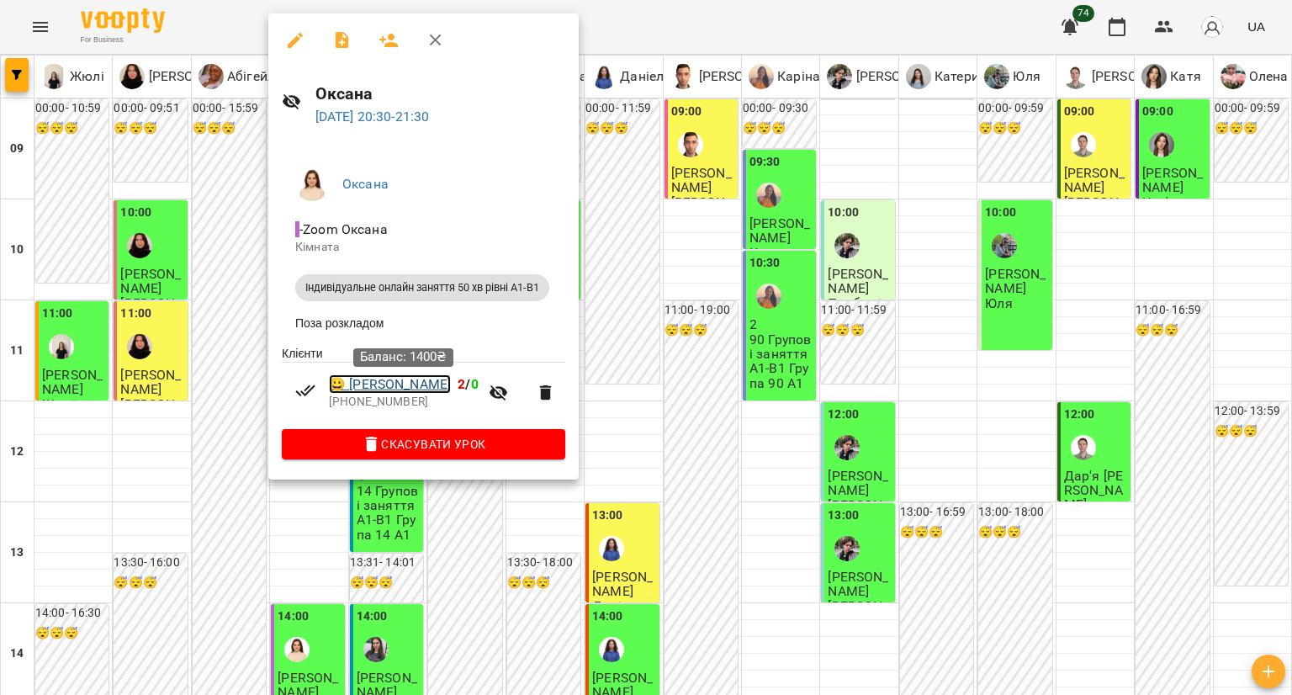
click at [451, 388] on link "😀 Микола Рибінський" at bounding box center [390, 384] width 122 height 20
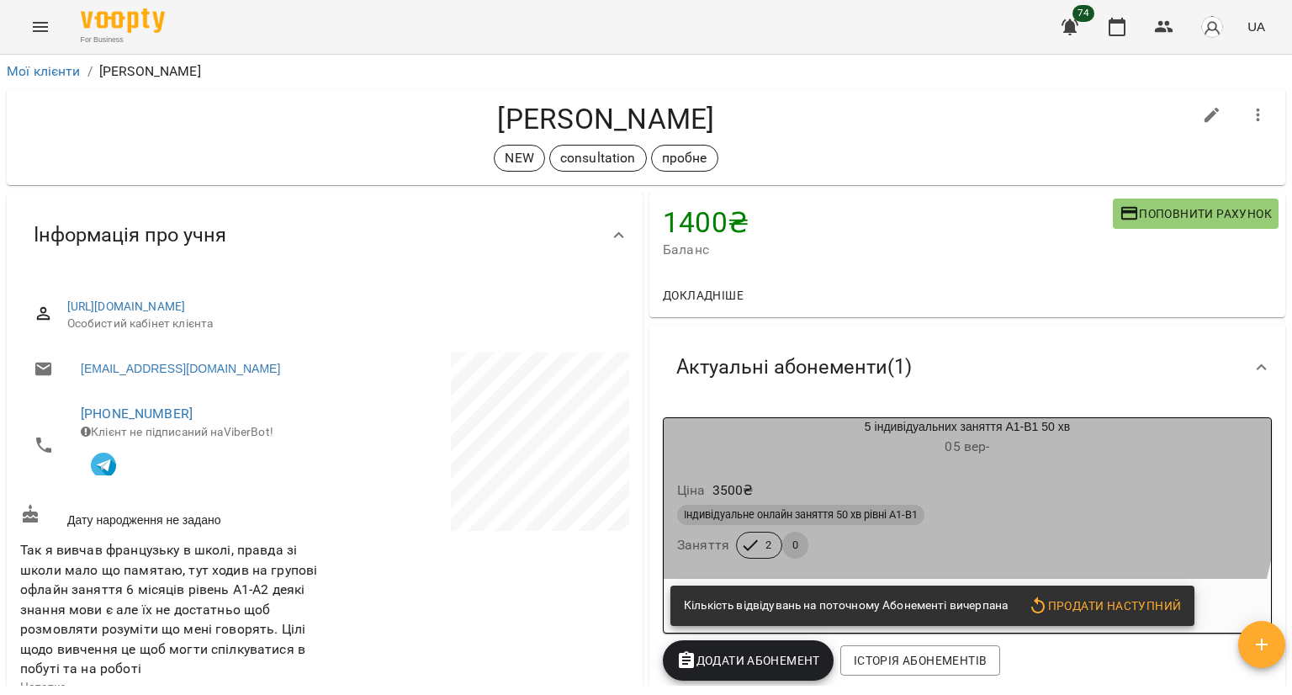
click at [776, 460] on div "5 індивідуальних заняття А1-В1 50 хв 05 вер -" at bounding box center [967, 438] width 614 height 47
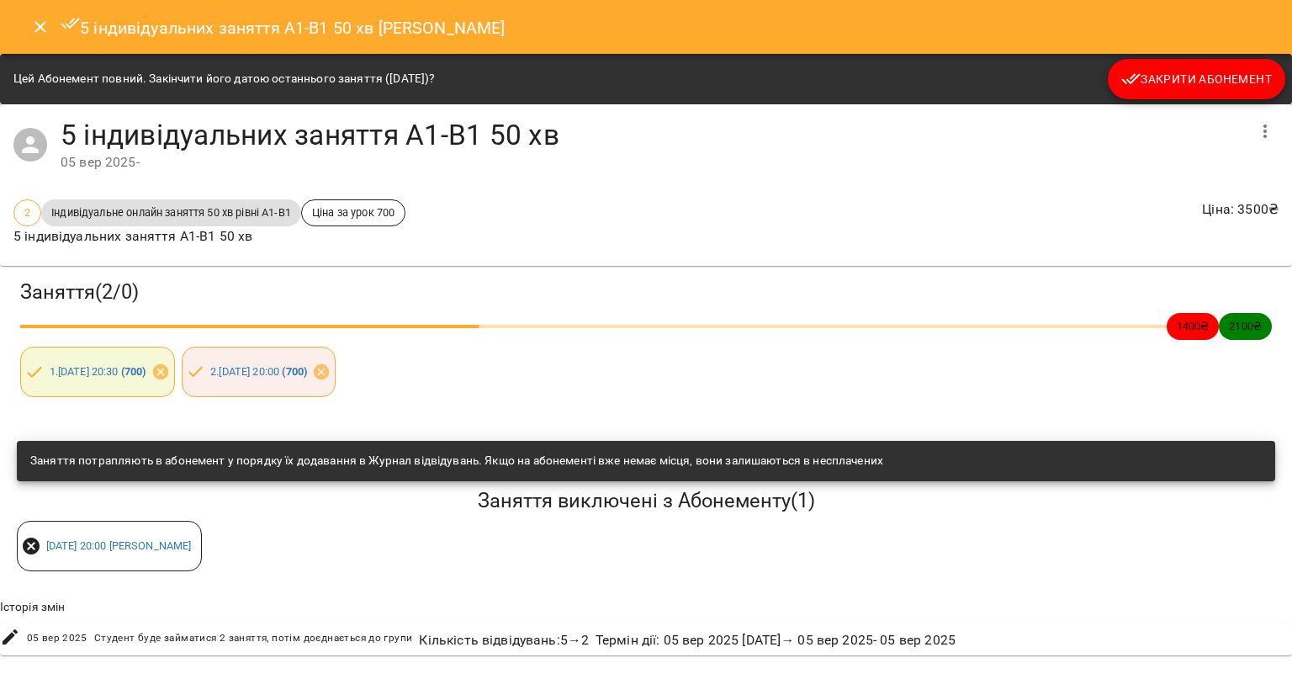
click at [45, 39] on button "Close" at bounding box center [40, 27] width 40 height 40
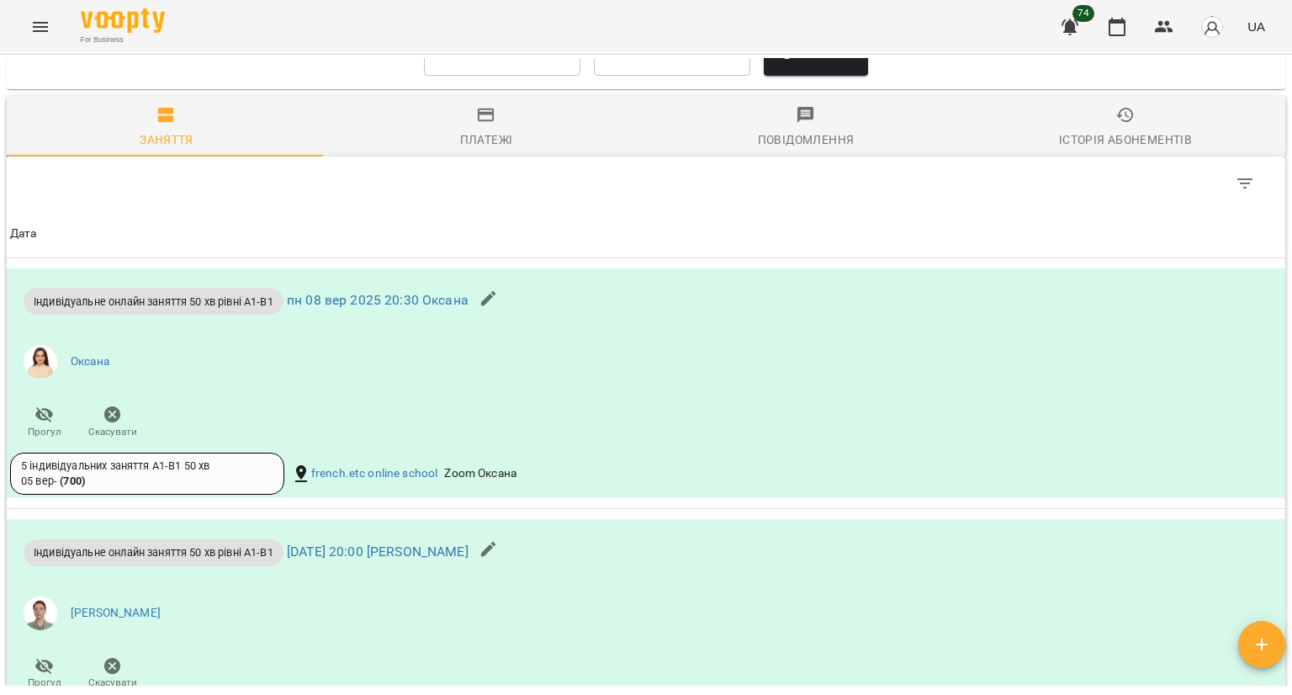
scroll to position [811, 0]
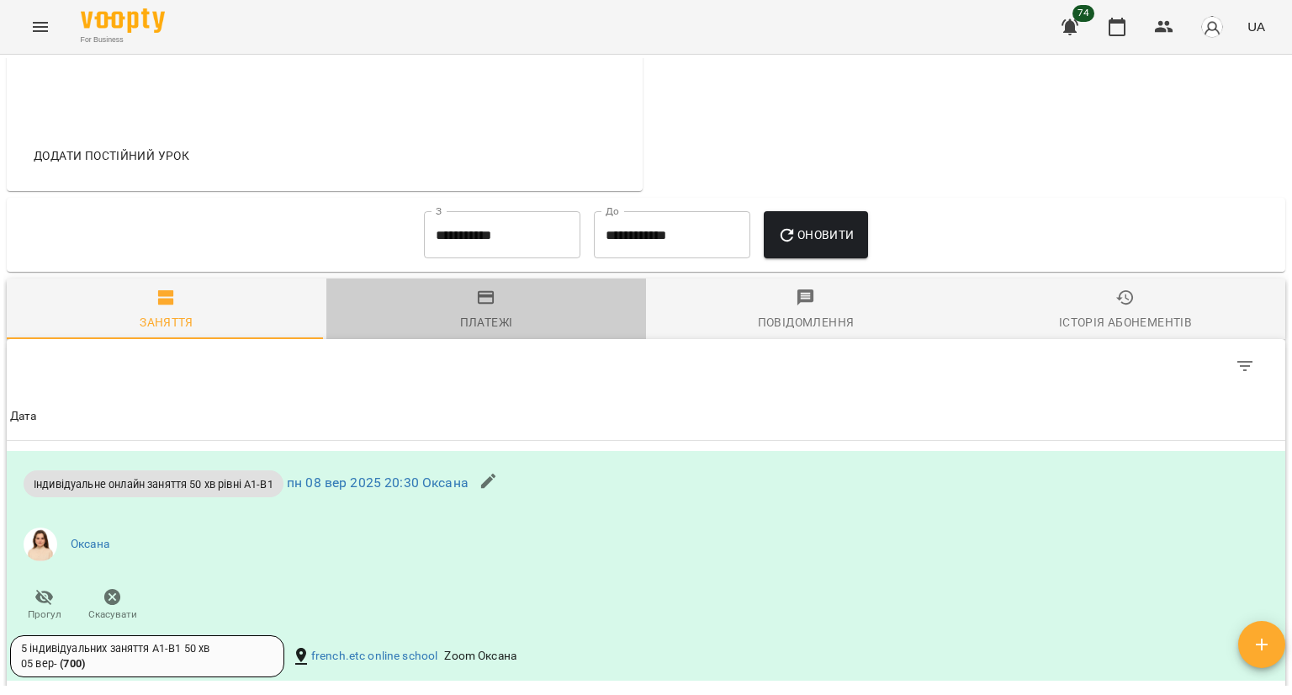
click at [518, 306] on span "Платежі" at bounding box center [485, 310] width 299 height 45
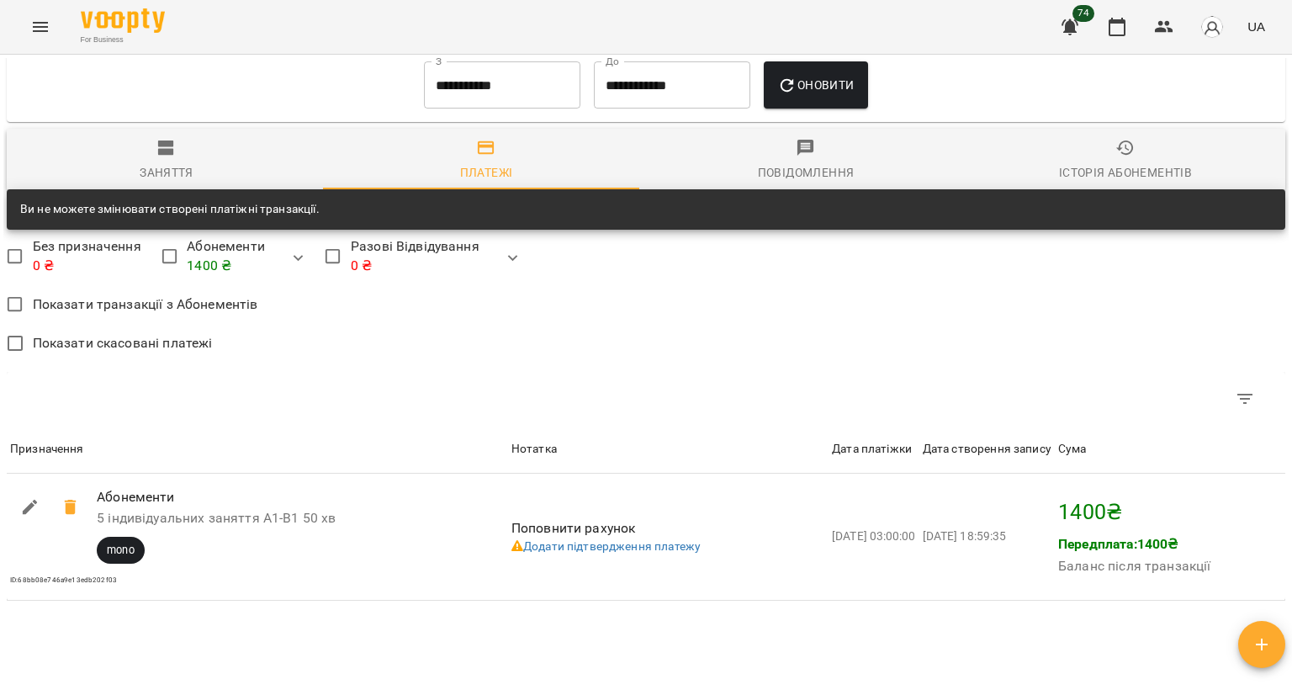
scroll to position [979, 0]
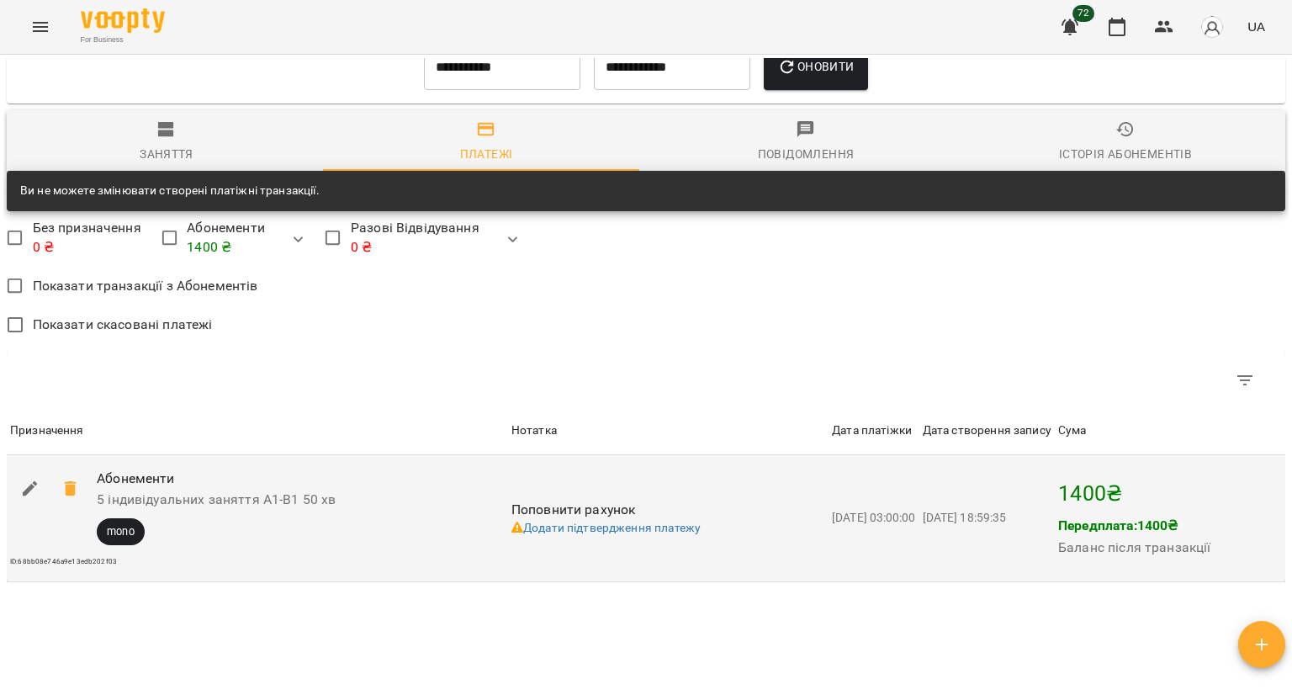
click at [24, 499] on icon "button" at bounding box center [30, 489] width 20 height 20
select select "****"
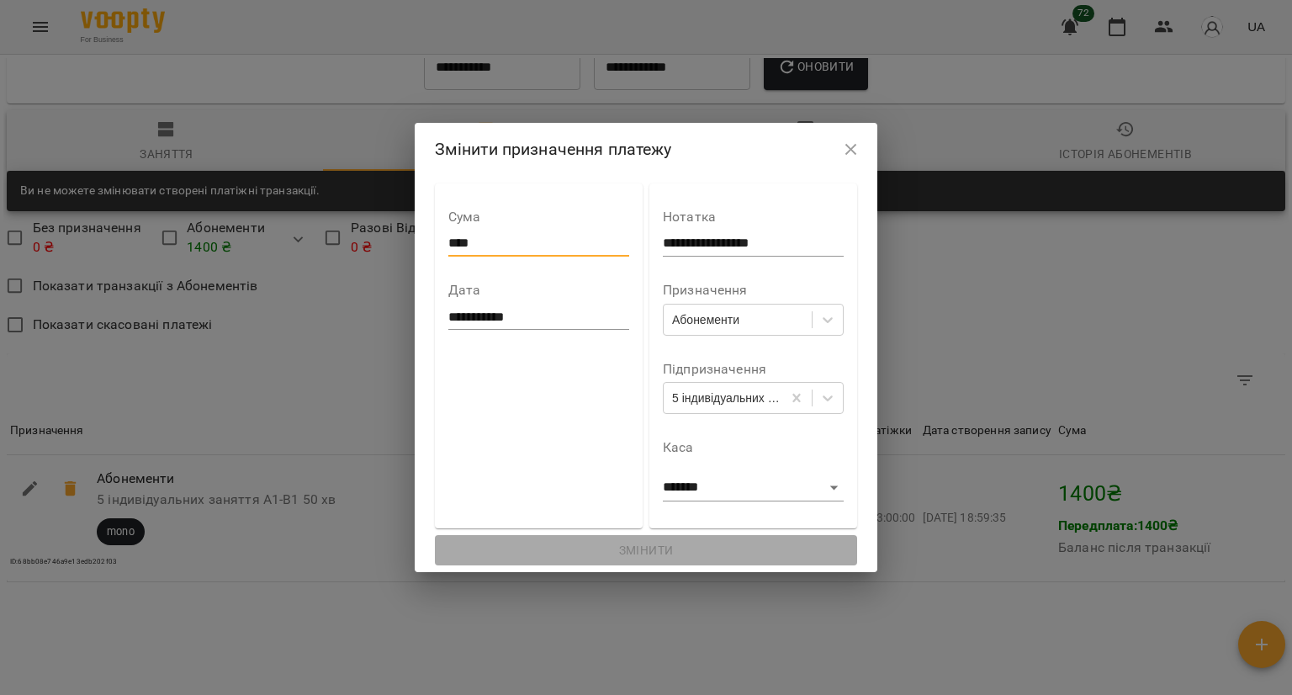
drag, startPoint x: 475, startPoint y: 246, endPoint x: 421, endPoint y: 247, distance: 54.7
click at [435, 247] on div "**********" at bounding box center [539, 355] width 208 height 345
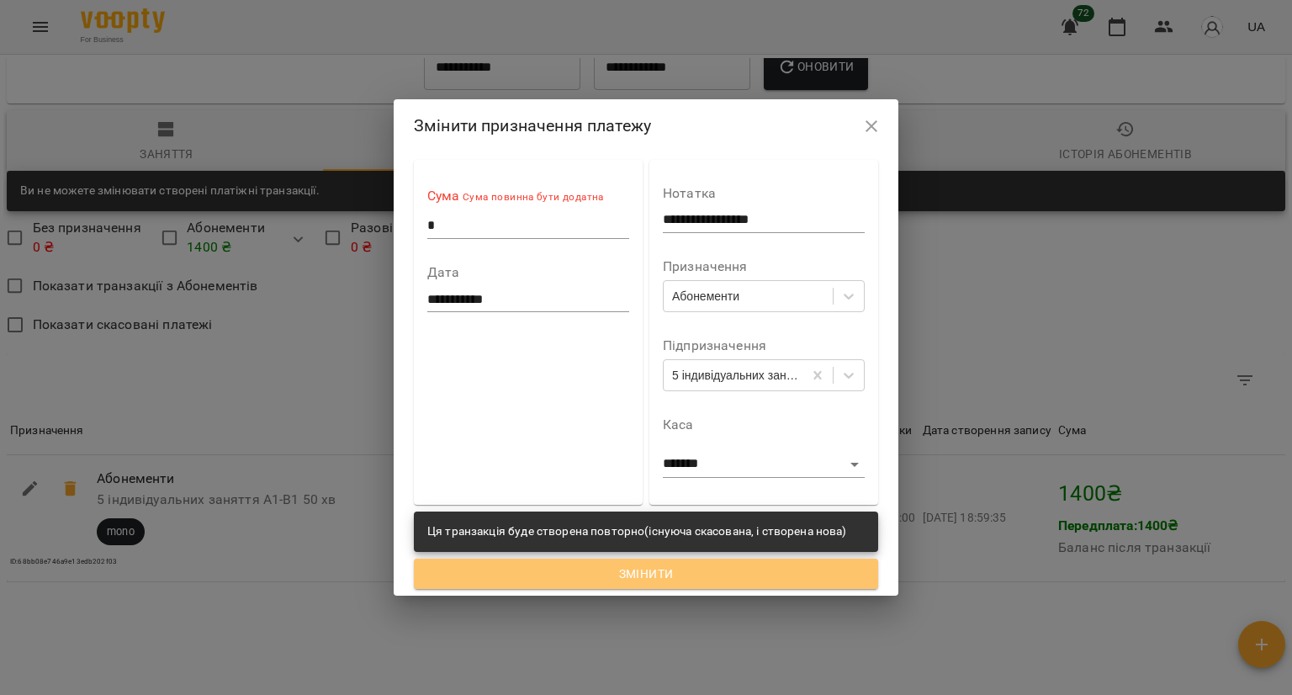
click at [579, 568] on span "Змінити" at bounding box center [645, 574] width 437 height 20
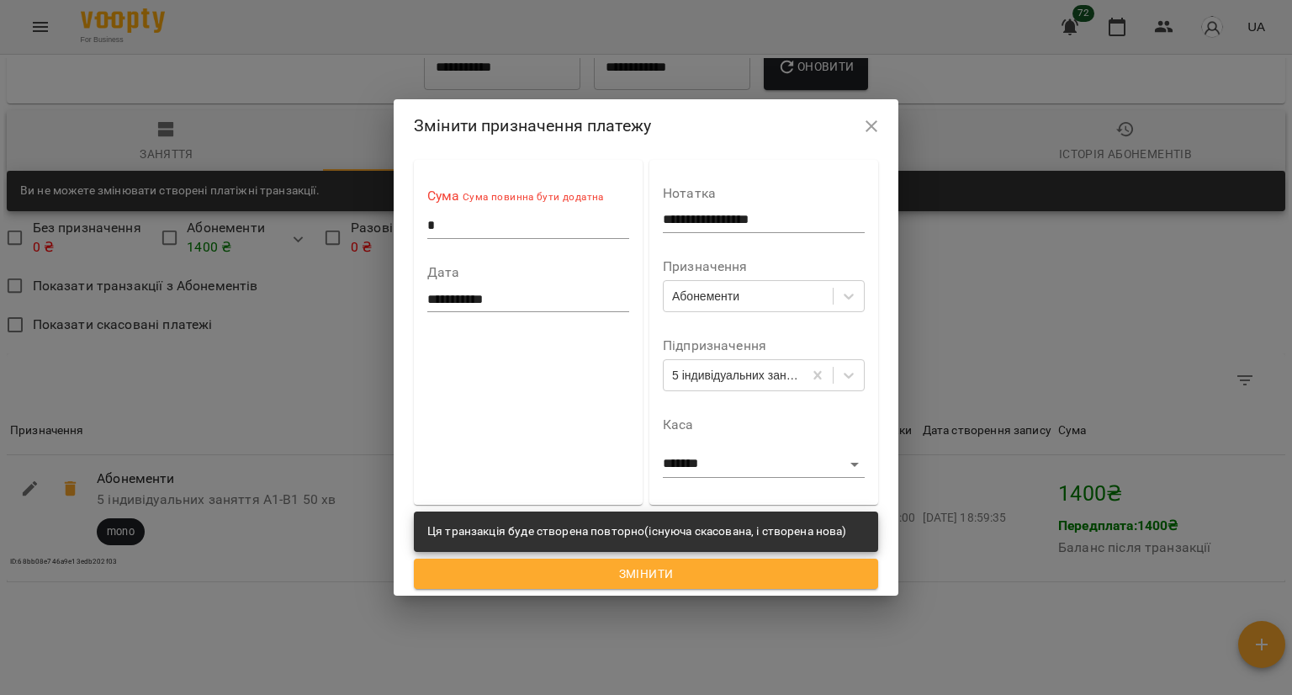
click at [485, 225] on input "*" at bounding box center [528, 225] width 202 height 27
type input "*"
click at [866, 130] on icon "button" at bounding box center [871, 126] width 20 height 20
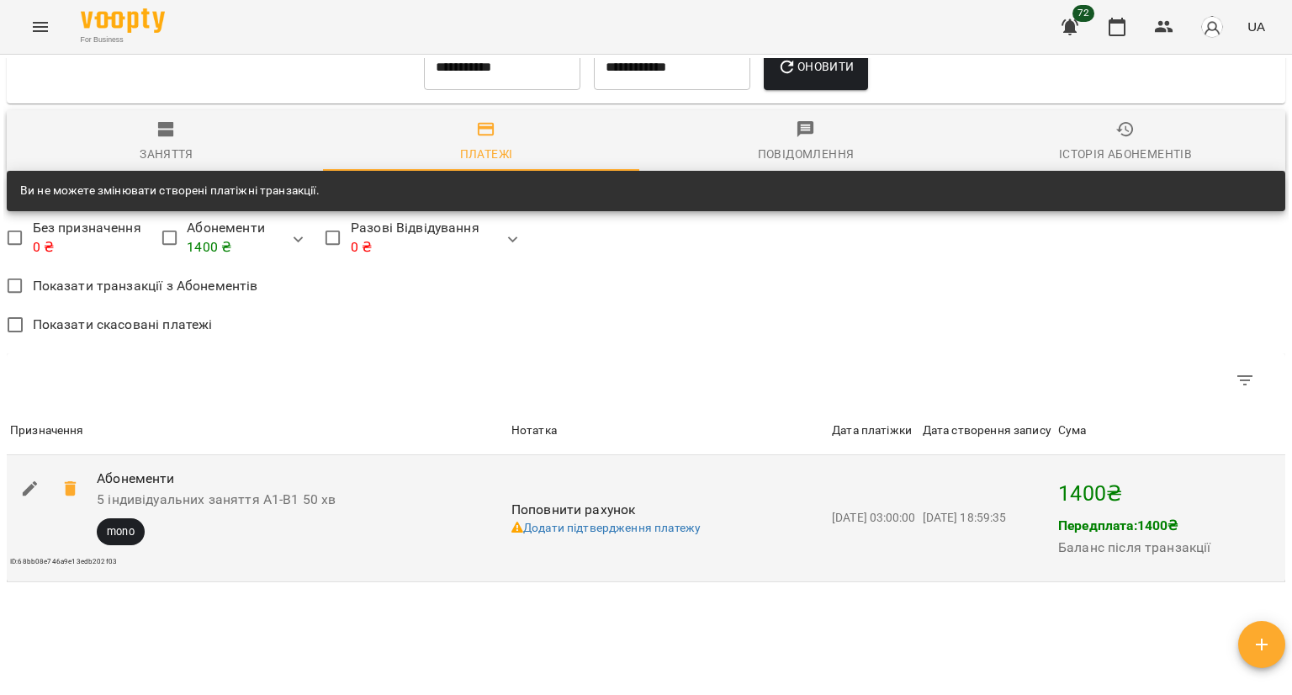
click at [73, 499] on icon at bounding box center [71, 489] width 20 height 20
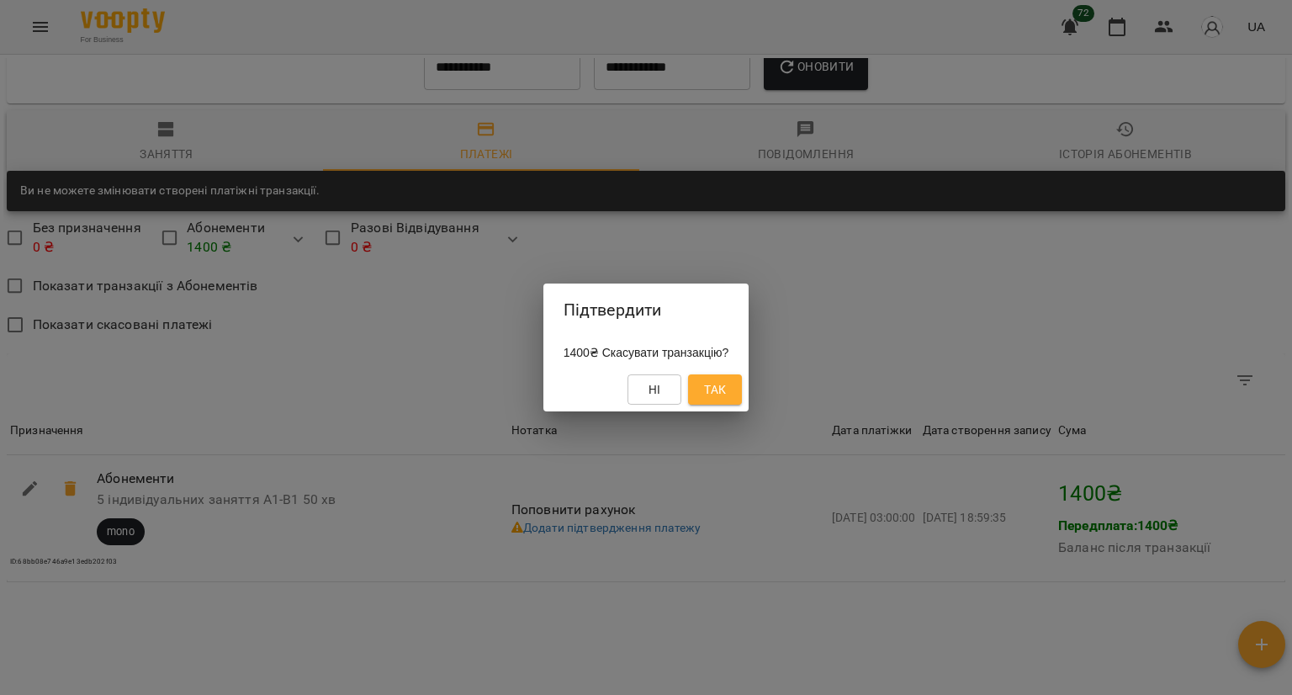
click at [740, 388] on button "Так" at bounding box center [715, 389] width 54 height 30
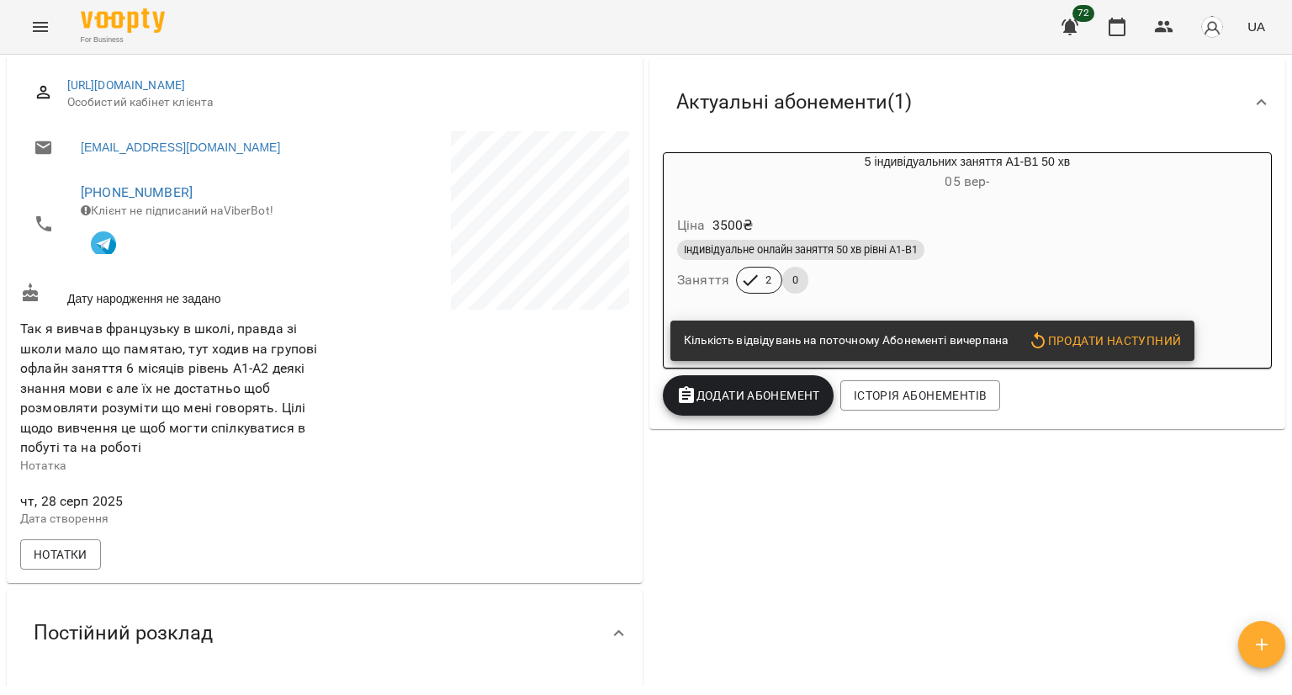
scroll to position [0, 0]
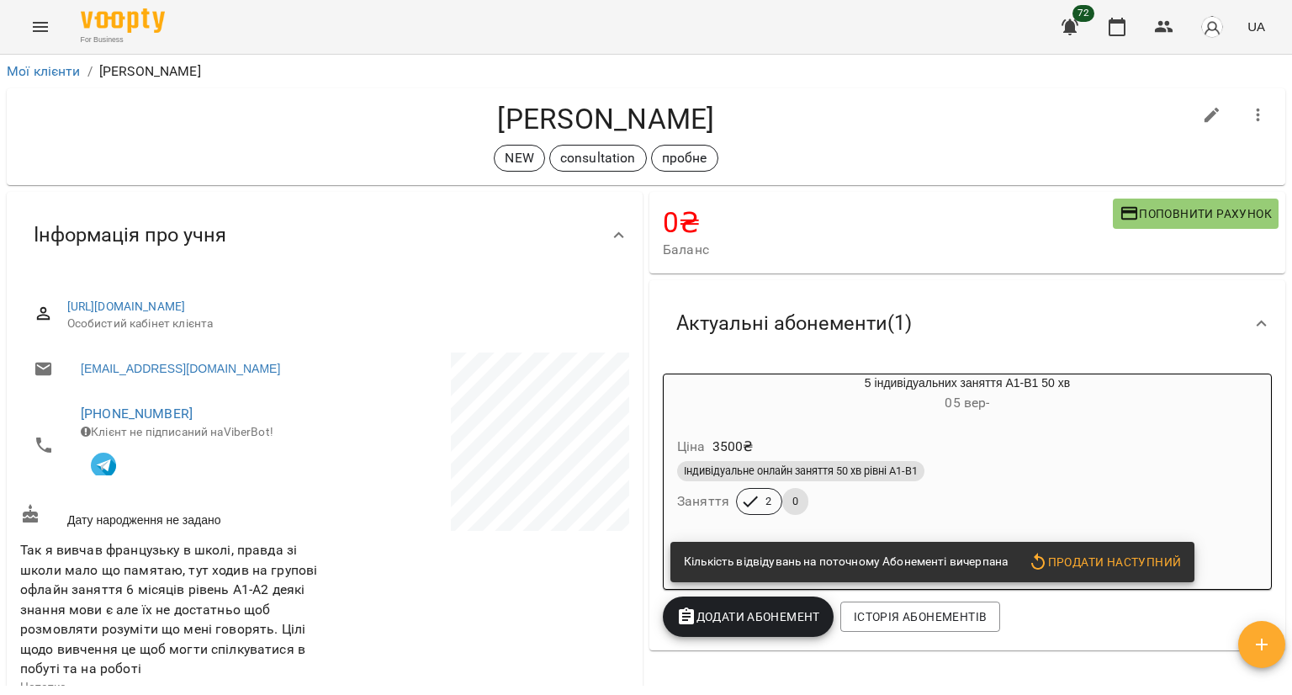
click at [957, 421] on div "Ціна 3500 ₴ Індивідуальне онлайн заняття 50 хв рівні А1-В1 Заняття 2 0" at bounding box center [967, 478] width 614 height 121
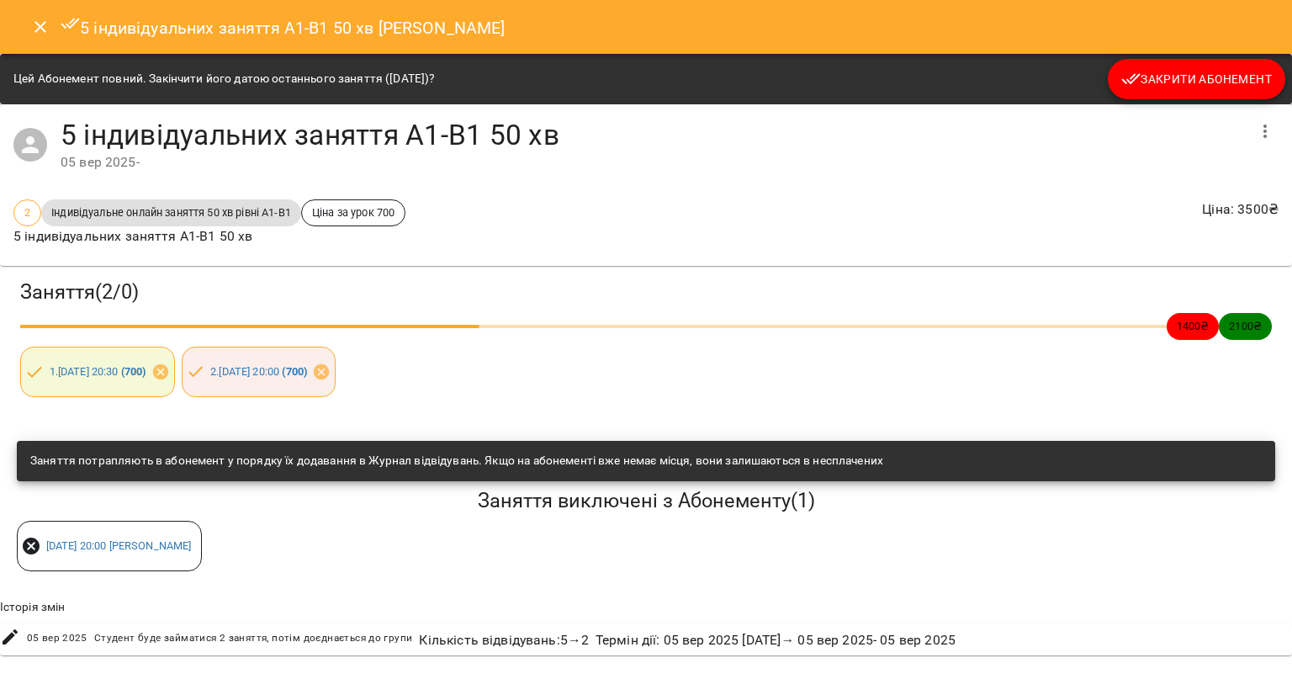
click at [1159, 69] on span "Закрити Абонемент" at bounding box center [1196, 79] width 151 height 20
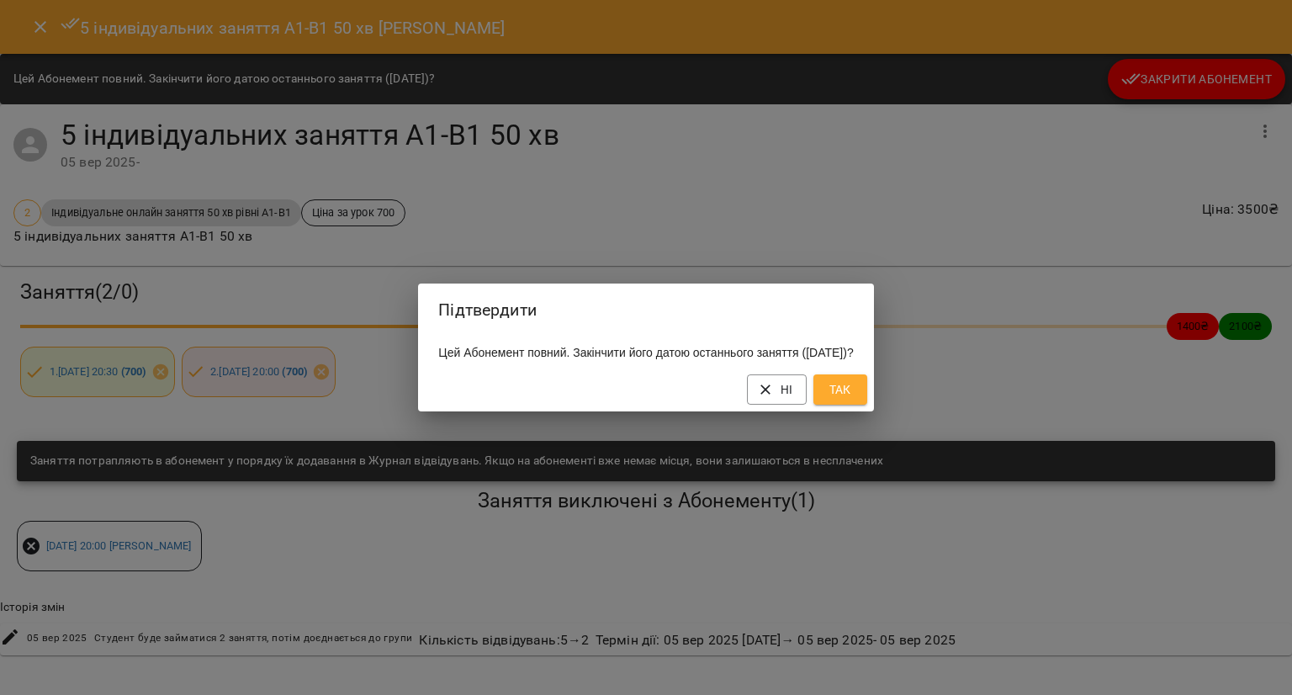
click at [867, 392] on button "Так" at bounding box center [840, 389] width 54 height 30
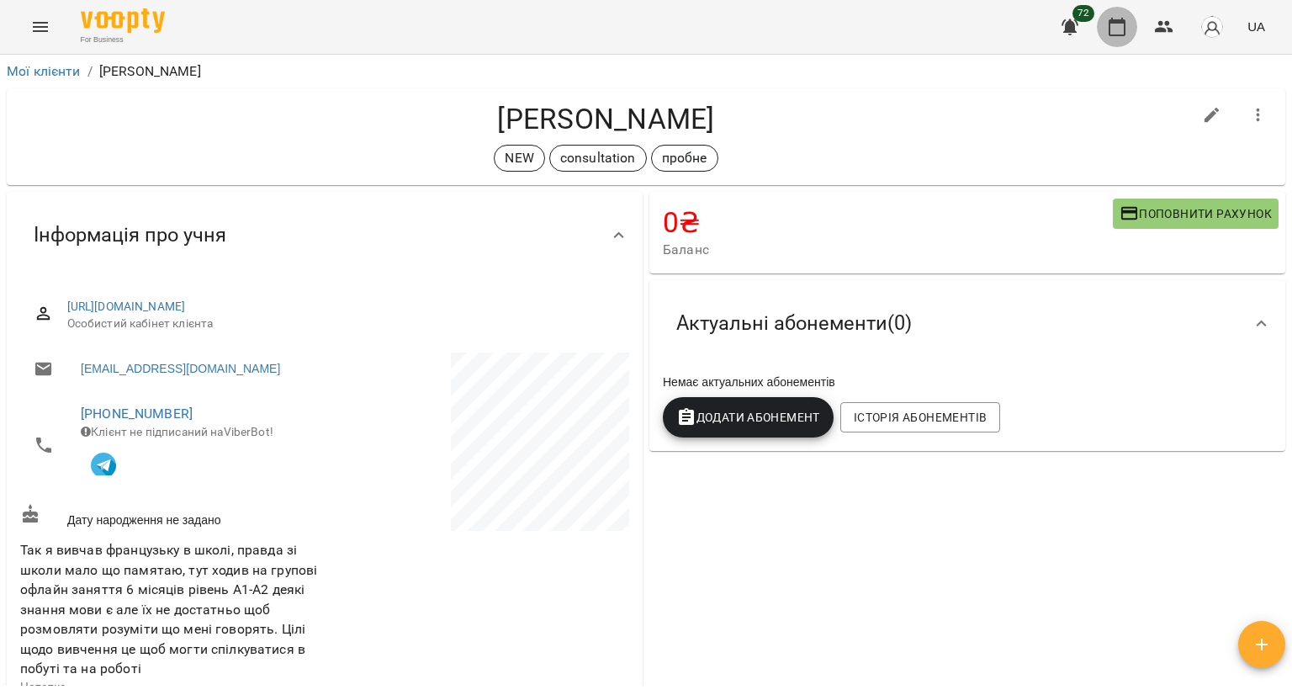
click at [1116, 28] on icon "button" at bounding box center [1117, 27] width 20 height 20
